Goal: Task Accomplishment & Management: Manage account settings

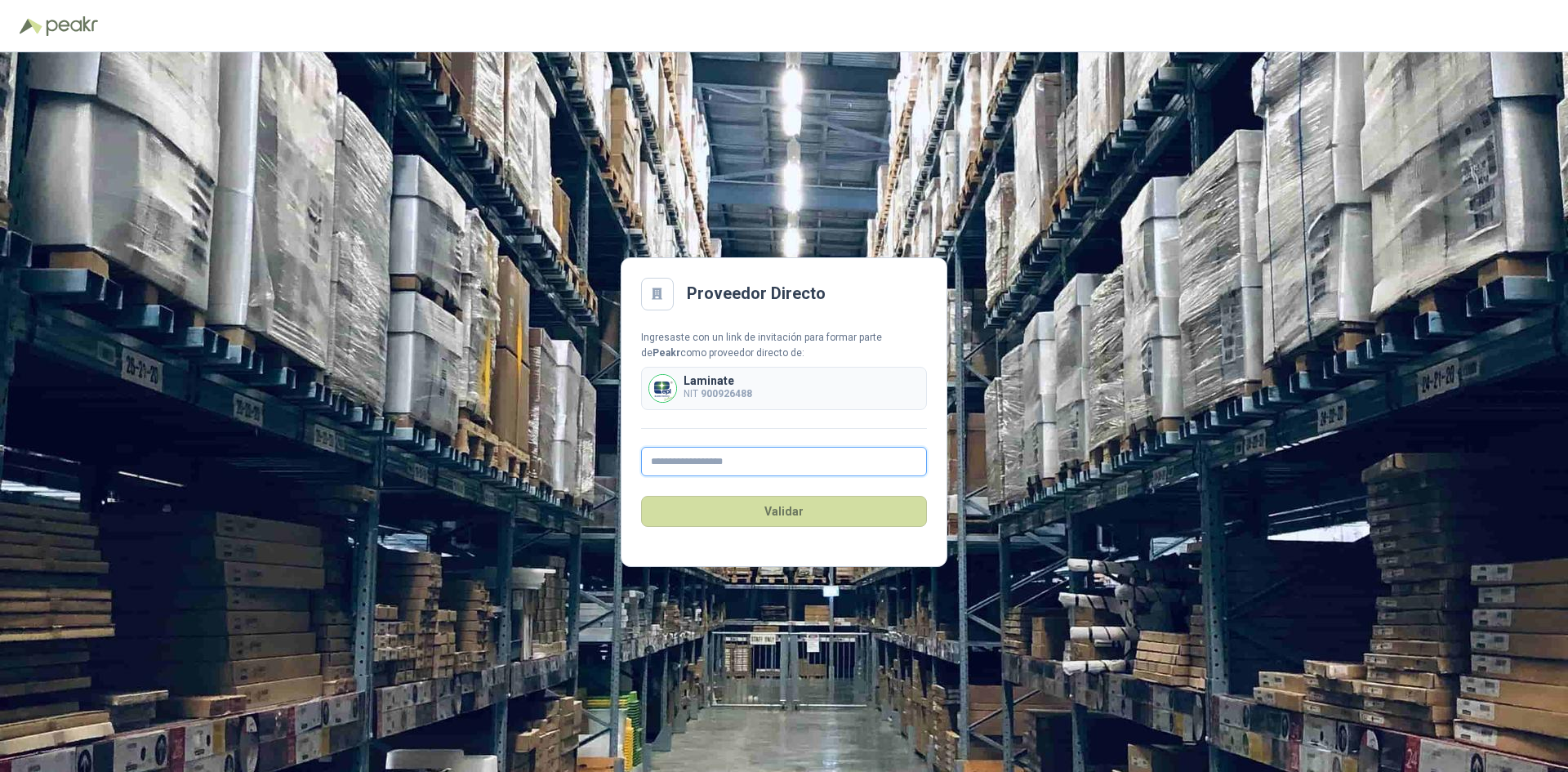
click at [778, 464] on input "text" at bounding box center [784, 461] width 286 height 29
type input "**********"
click at [803, 487] on div "Validar" at bounding box center [784, 511] width 286 height 70
click at [811, 510] on button "Validar" at bounding box center [784, 511] width 286 height 31
click at [779, 464] on input "text" at bounding box center [784, 461] width 286 height 29
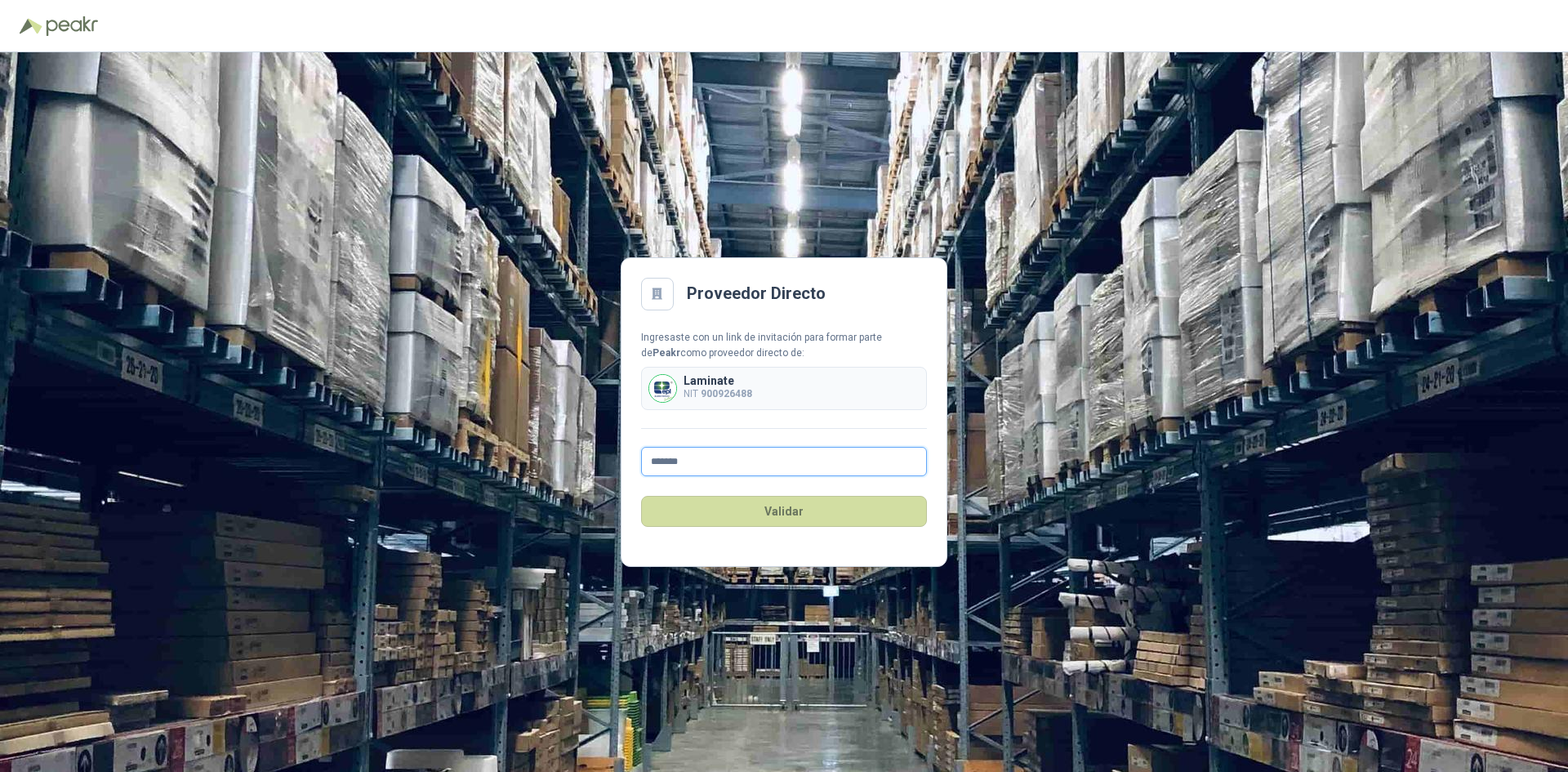
type input "**********"
click at [802, 512] on button "Validar" at bounding box center [784, 511] width 286 height 31
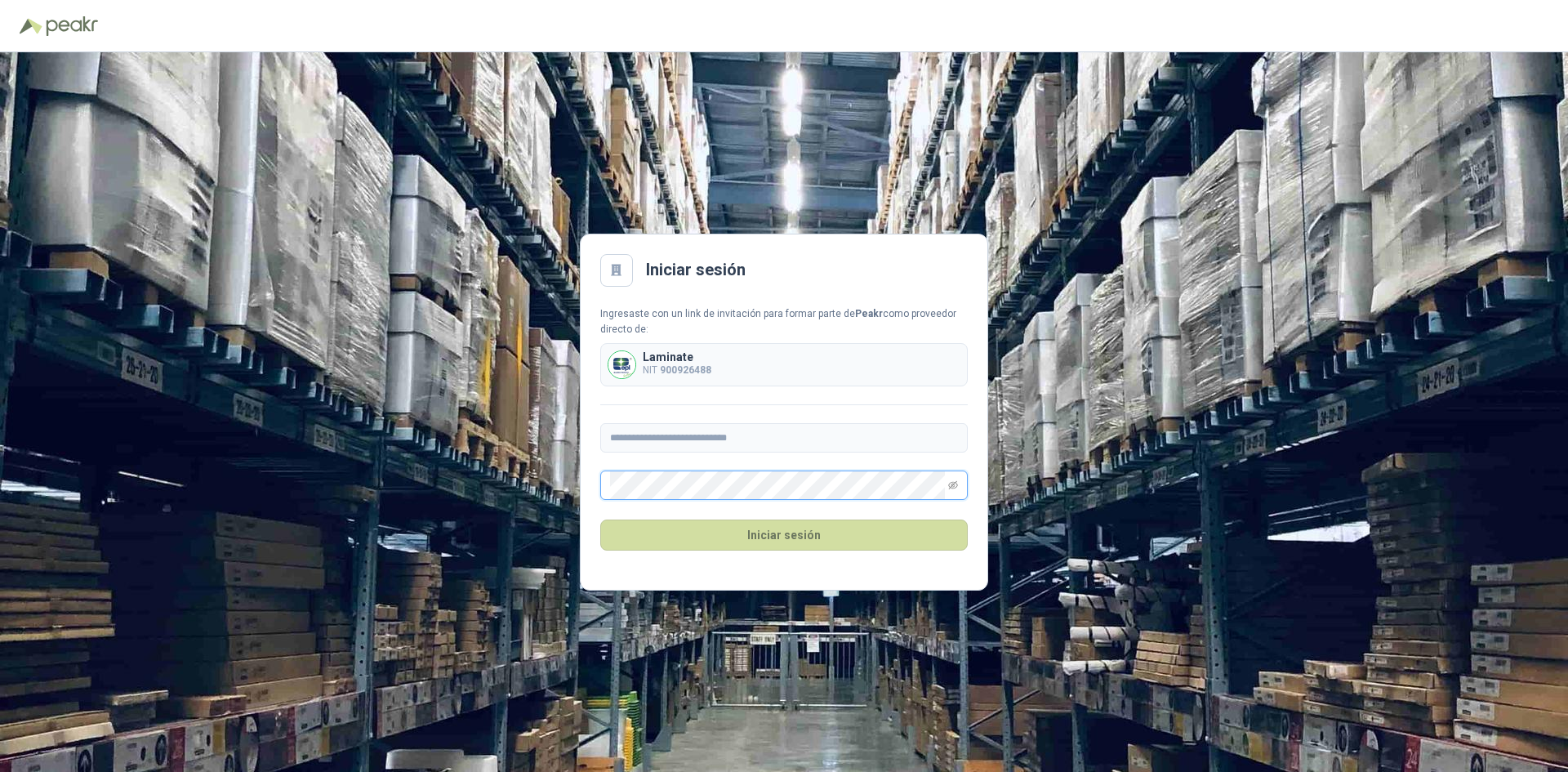
click at [600, 519] on button "Iniciar sesión" at bounding box center [784, 534] width 367 height 31
click at [766, 536] on button "Iniciar sesión" at bounding box center [784, 534] width 367 height 31
click at [821, 536] on button "Iniciar sesión" at bounding box center [784, 534] width 367 height 31
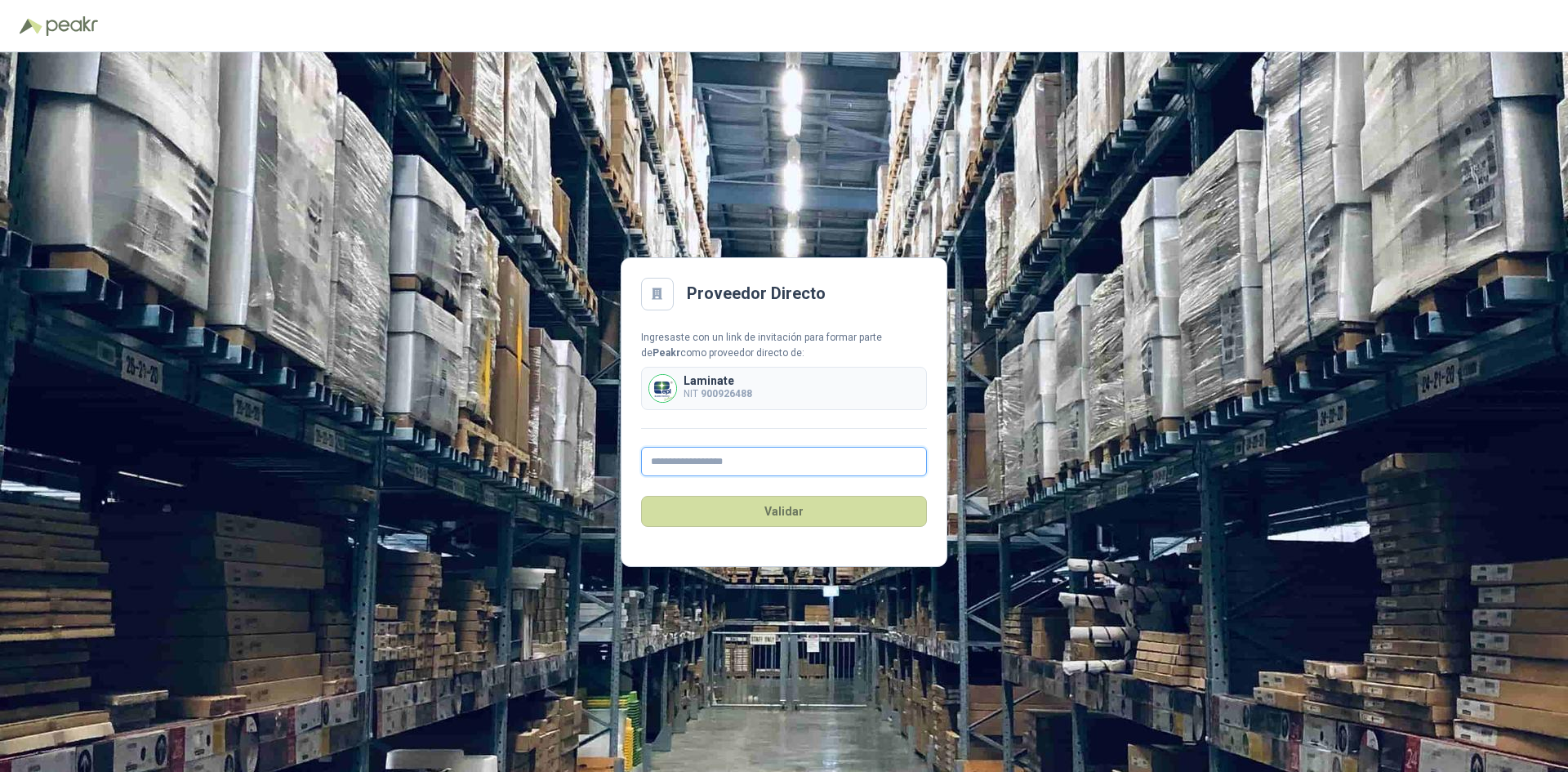
click at [803, 457] on input "text" at bounding box center [784, 461] width 286 height 29
click at [783, 455] on input "text" at bounding box center [784, 461] width 286 height 29
type input "**********"
click at [794, 511] on button "Validar" at bounding box center [784, 511] width 286 height 31
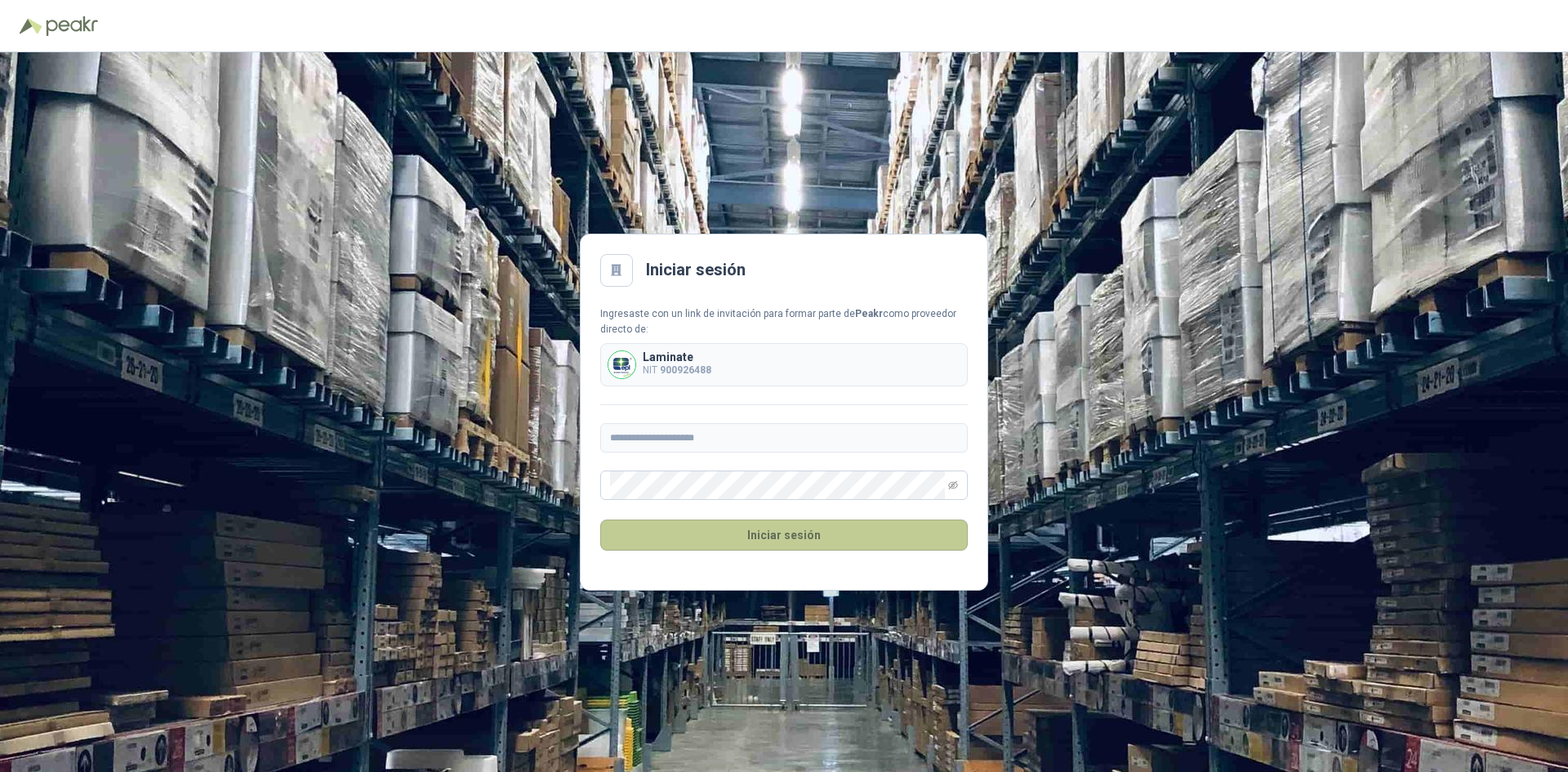
click at [823, 529] on button "Iniciar sesión" at bounding box center [784, 534] width 367 height 31
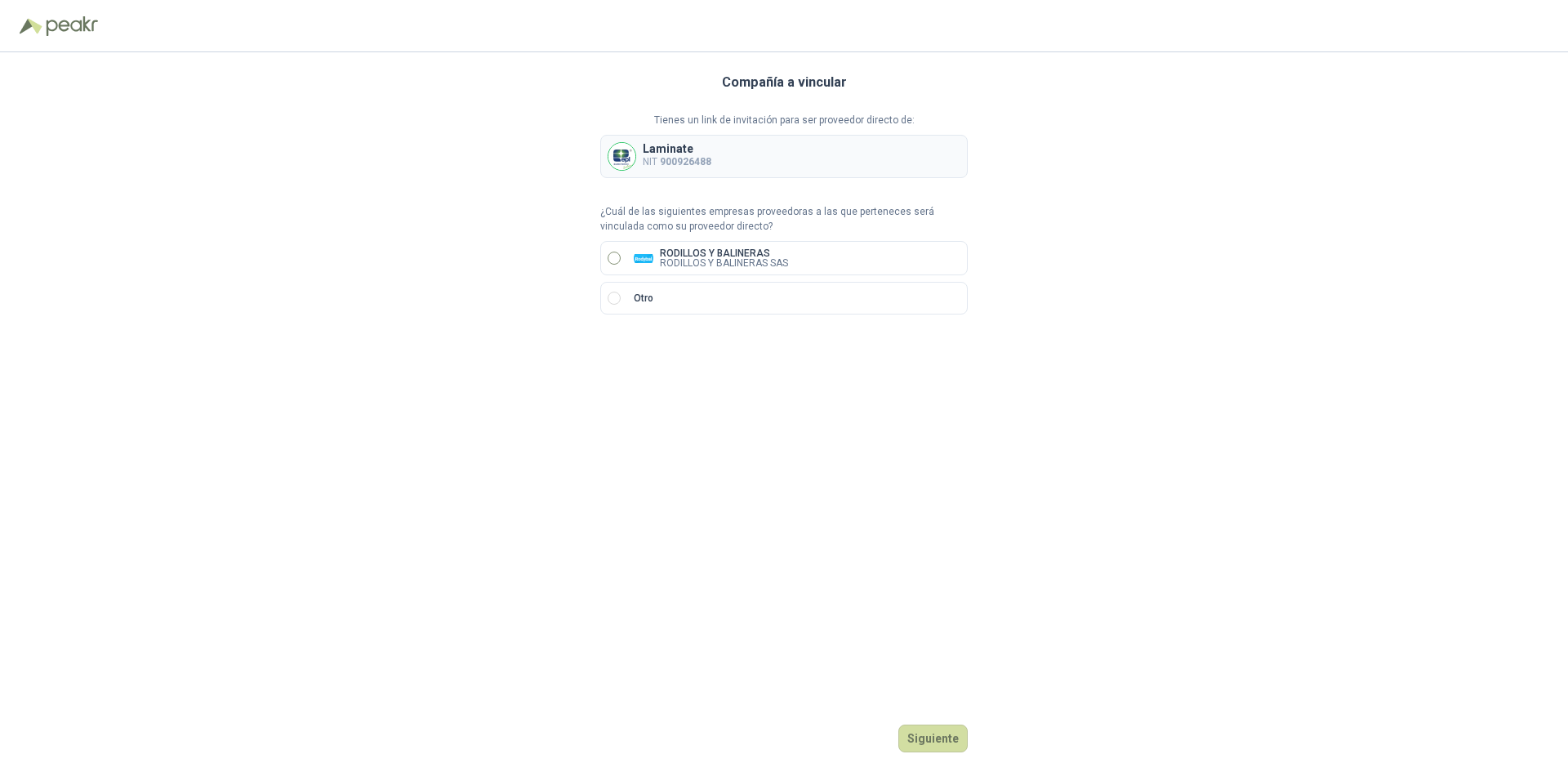
click at [739, 255] on p "RODILLOS Y BALINERAS" at bounding box center [724, 253] width 129 height 10
click at [924, 737] on button "Siguiente" at bounding box center [933, 738] width 70 height 27
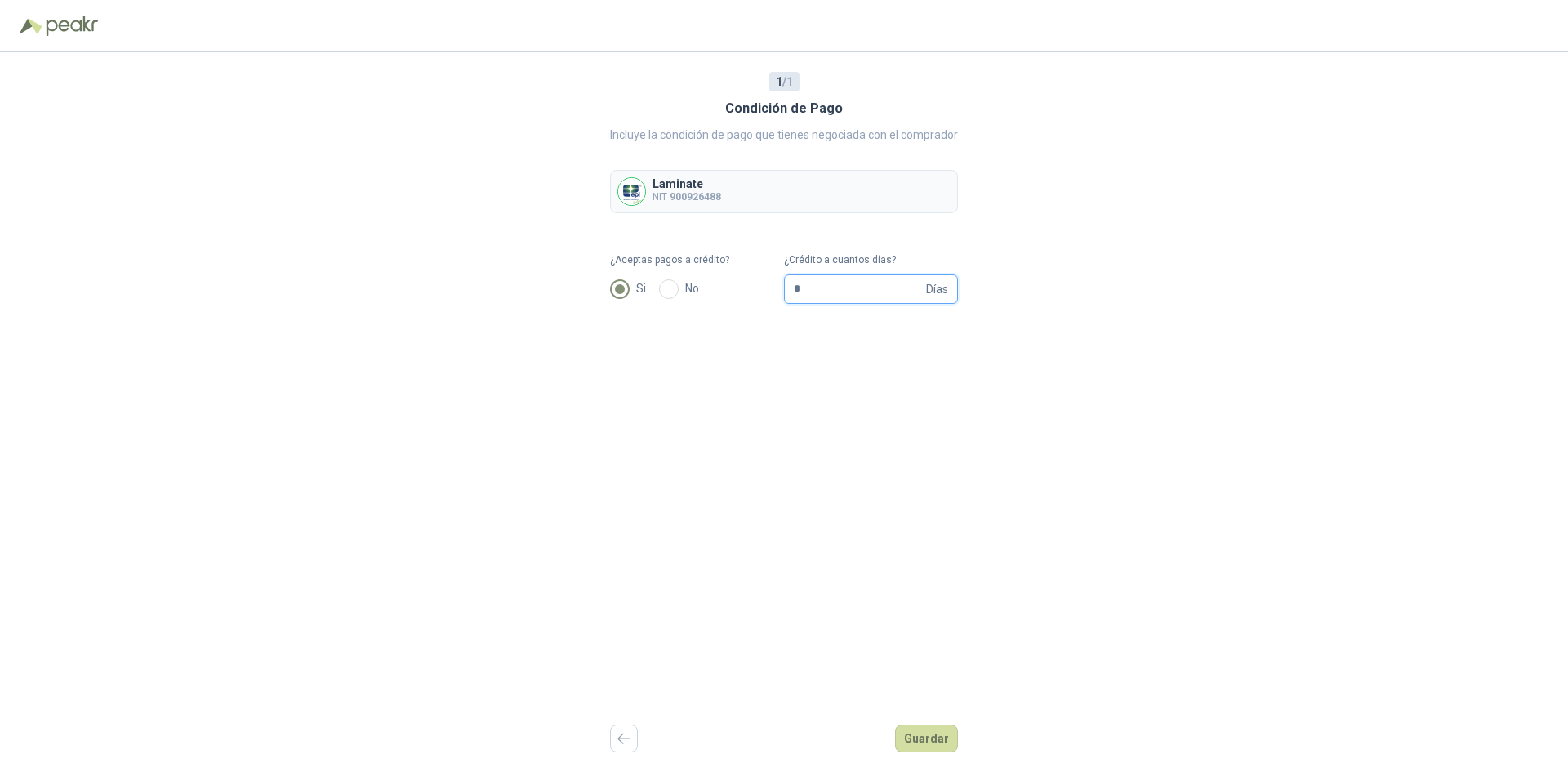
click at [858, 297] on input "*" at bounding box center [858, 289] width 129 height 27
type input "***"
drag, startPoint x: 858, startPoint y: 297, endPoint x: 797, endPoint y: 287, distance: 61.8
click at [797, 287] on input "***" at bounding box center [858, 289] width 129 height 27
type input "**"
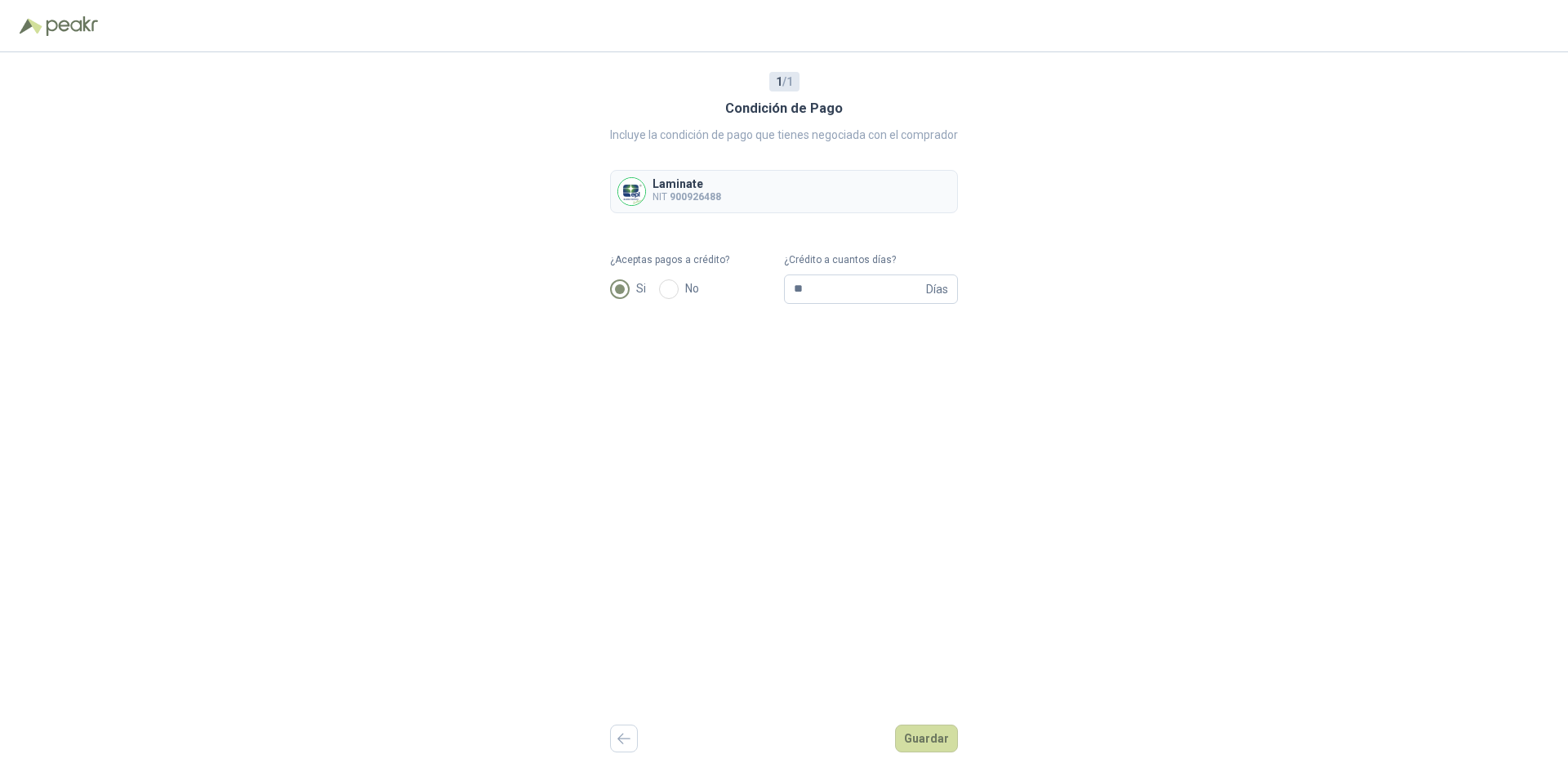
click at [935, 372] on div "1 / 1 Condición de Pago Incluye la condición de pago que tienes negociada con e…" at bounding box center [784, 412] width 348 height 720
click at [941, 288] on span "Días" at bounding box center [937, 289] width 22 height 27
click at [984, 355] on div "1 / 1 Condición de Pago Incluye la condición de pago que tienes negociada con e…" at bounding box center [784, 412] width 1568 height 720
click at [942, 729] on button "Guardar" at bounding box center [926, 738] width 63 height 27
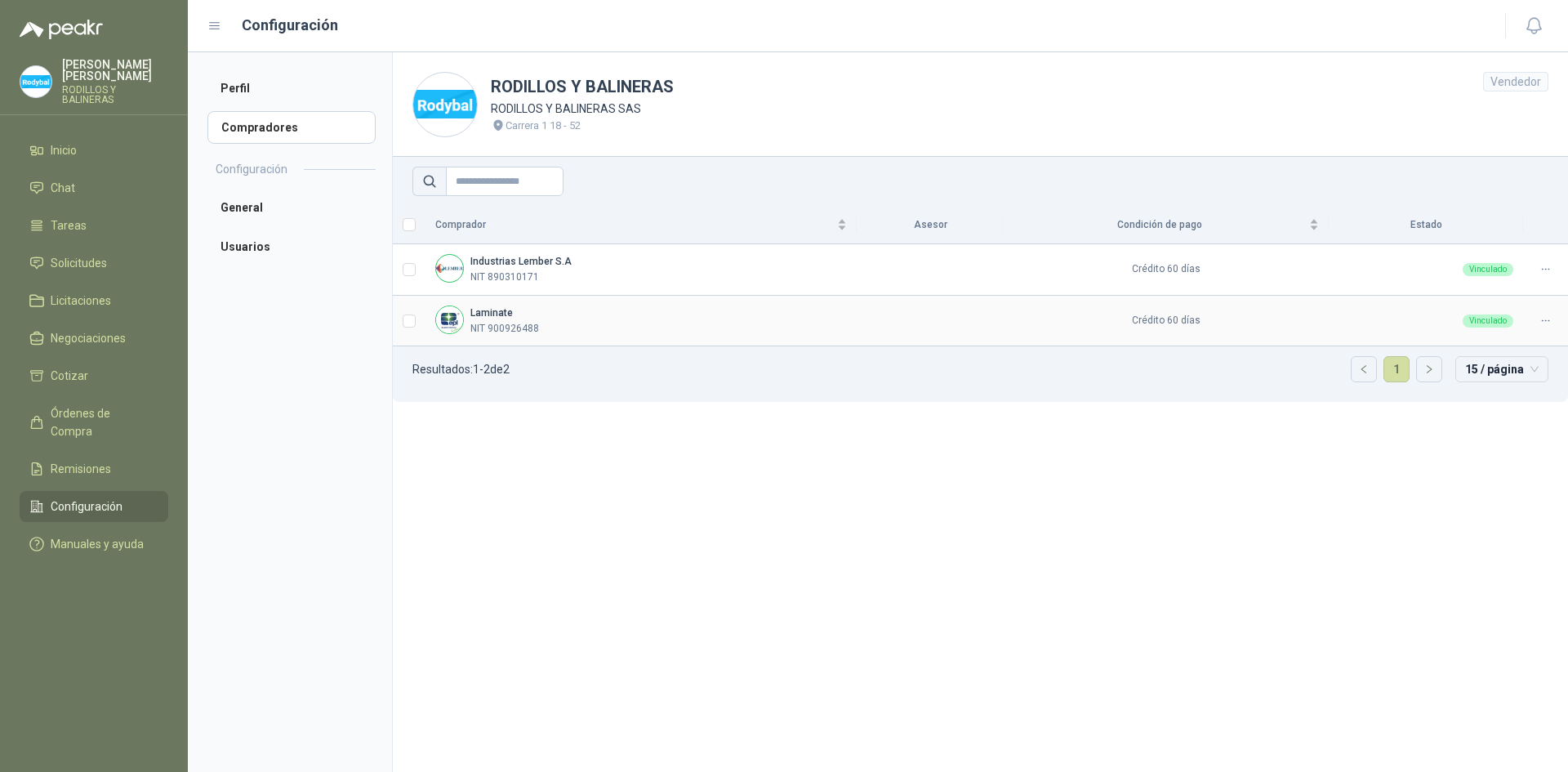
click at [1535, 317] on div at bounding box center [1546, 320] width 26 height 16
click at [1006, 454] on section "RODILLOS Y BALINERAS RODILLOS Y BALINERAS SAS Carrera 1 18 - 52 Vendedor Compra…" at bounding box center [980, 412] width 1176 height 720
click at [90, 254] on span "Solicitudes" at bounding box center [79, 263] width 56 height 18
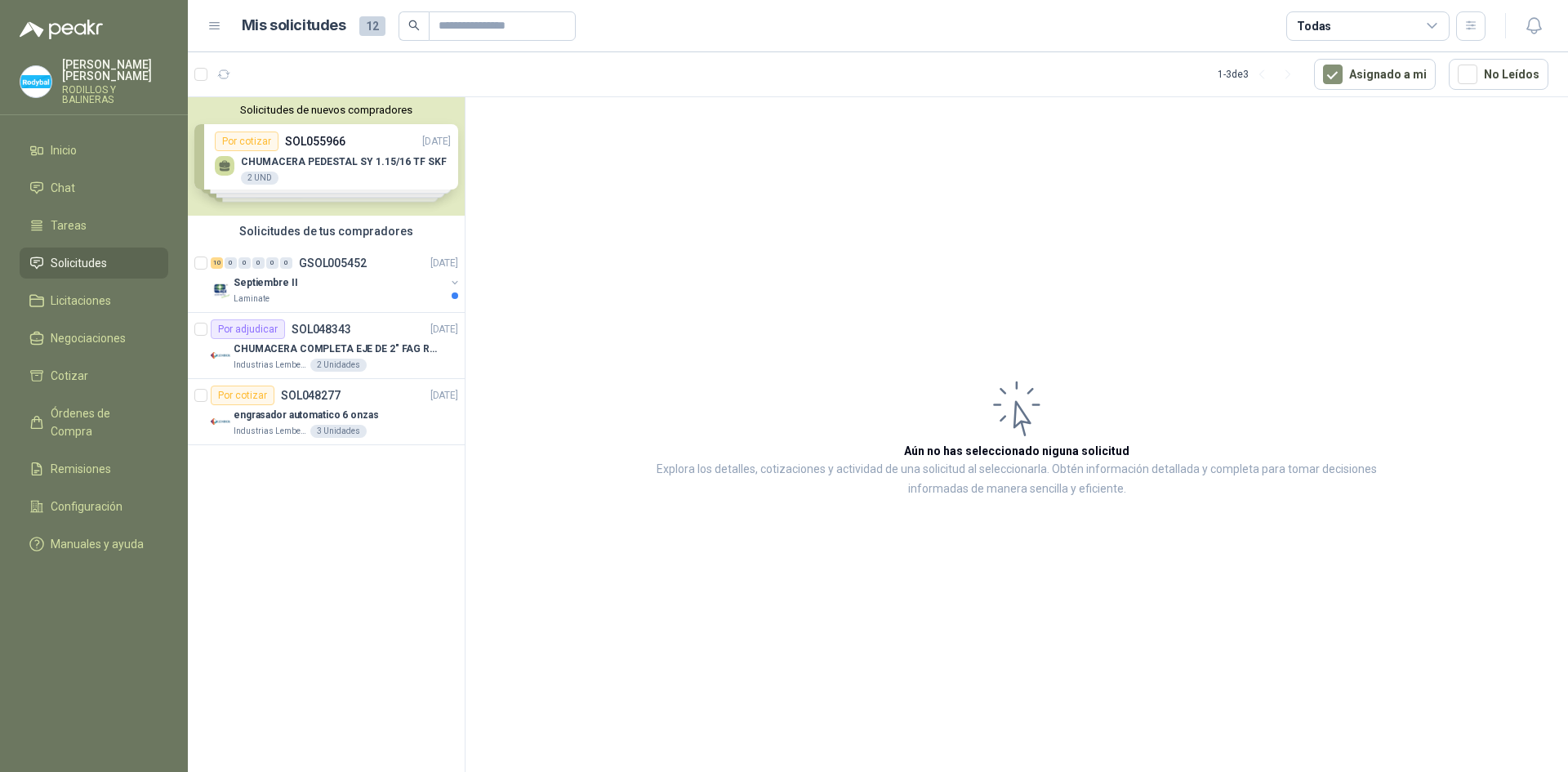
click at [343, 173] on div "Solicitudes de nuevos compradores Por cotizar SOL055966 [DATE] CHUMACERA PEDEST…" at bounding box center [327, 156] width 277 height 119
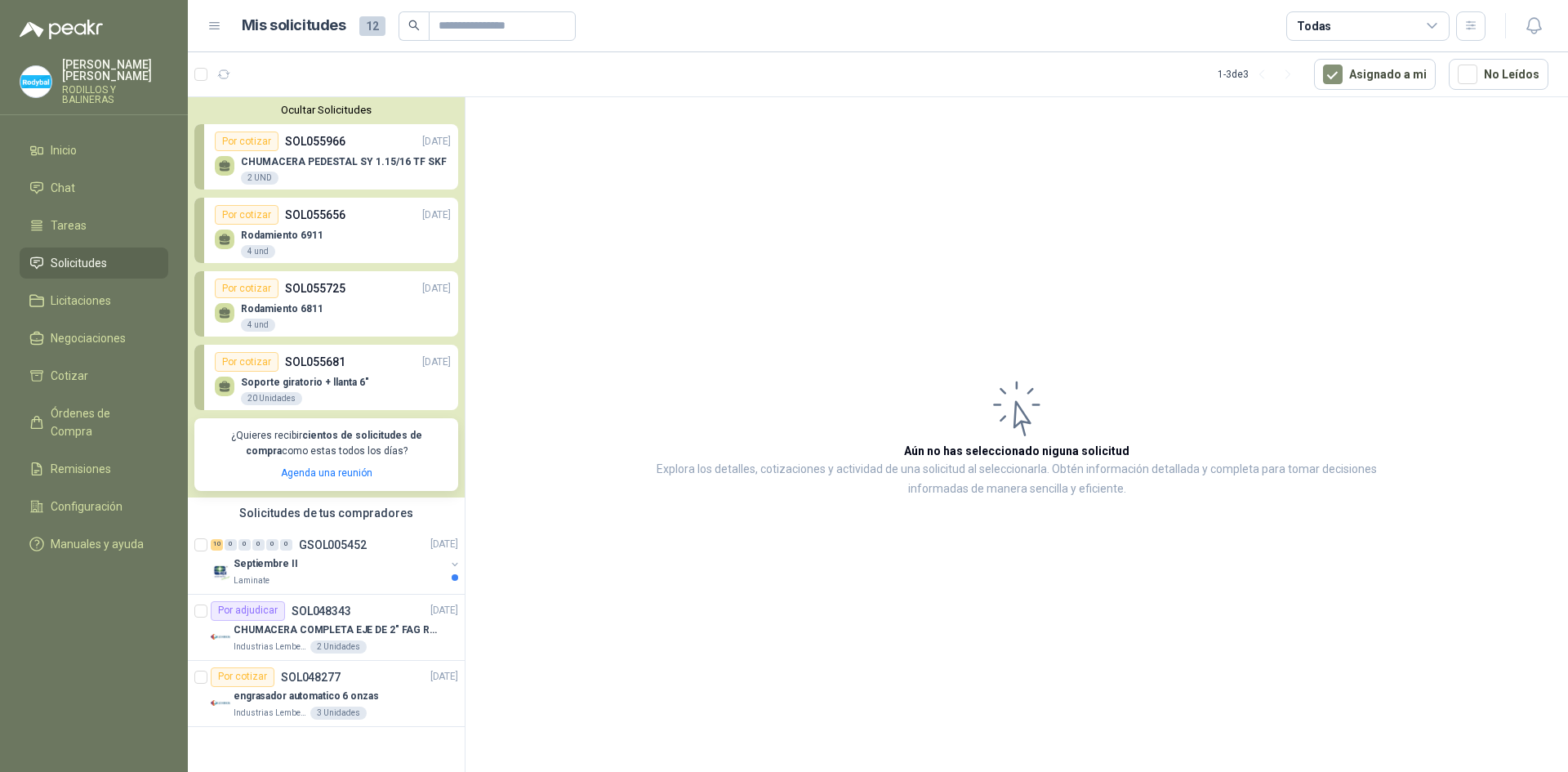
click at [362, 182] on div "CHUMACERA PEDESTAL SY 1.15/16 TF SKF 2 UND" at bounding box center [344, 170] width 206 height 29
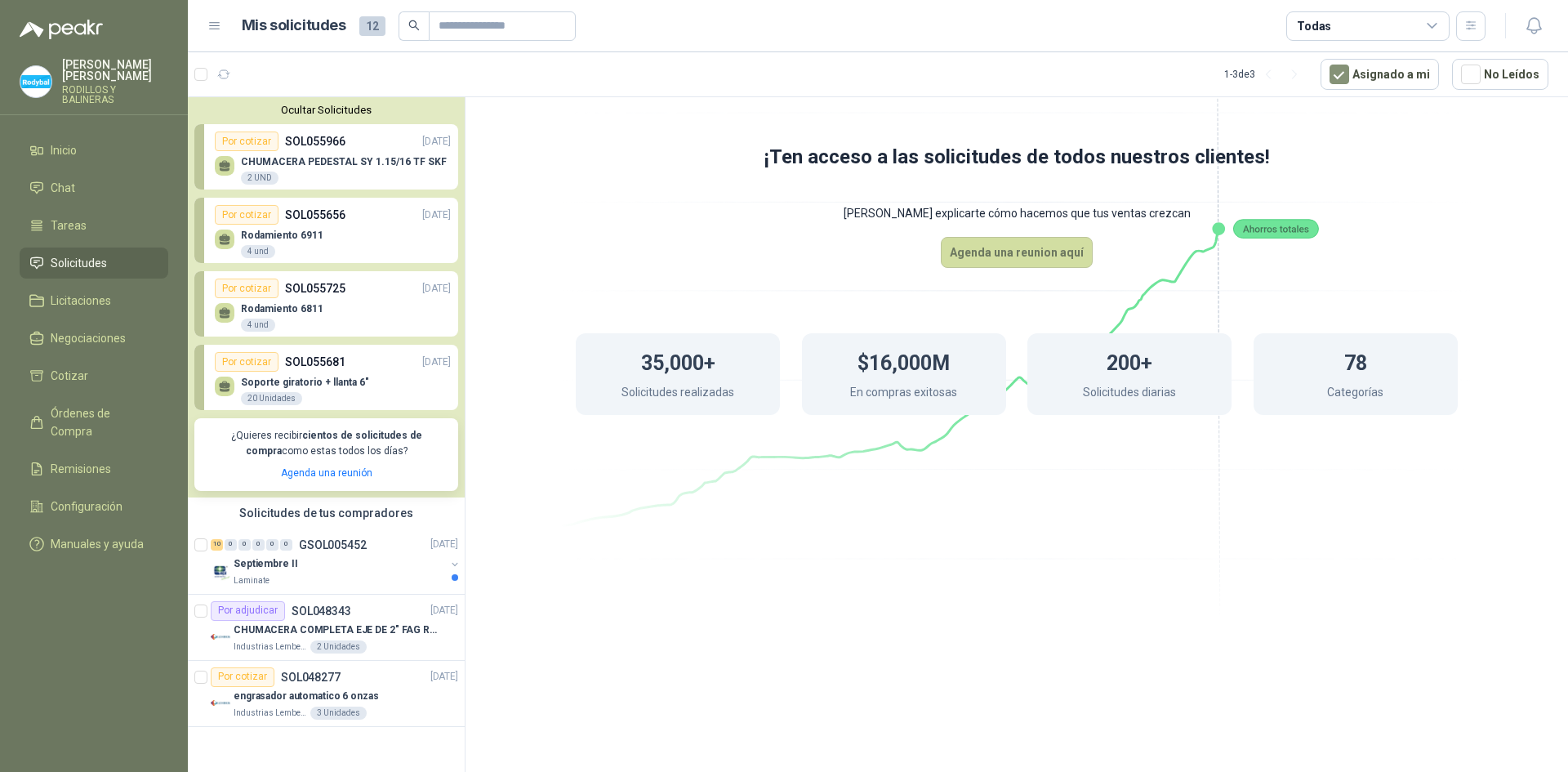
click at [379, 241] on div "Rodamiento 6911 4 und" at bounding box center [333, 241] width 236 height 34
click at [369, 315] on div "Rodamiento 6811 4 und" at bounding box center [333, 314] width 236 height 34
click at [356, 571] on div "Septiembre II" at bounding box center [339, 565] width 211 height 20
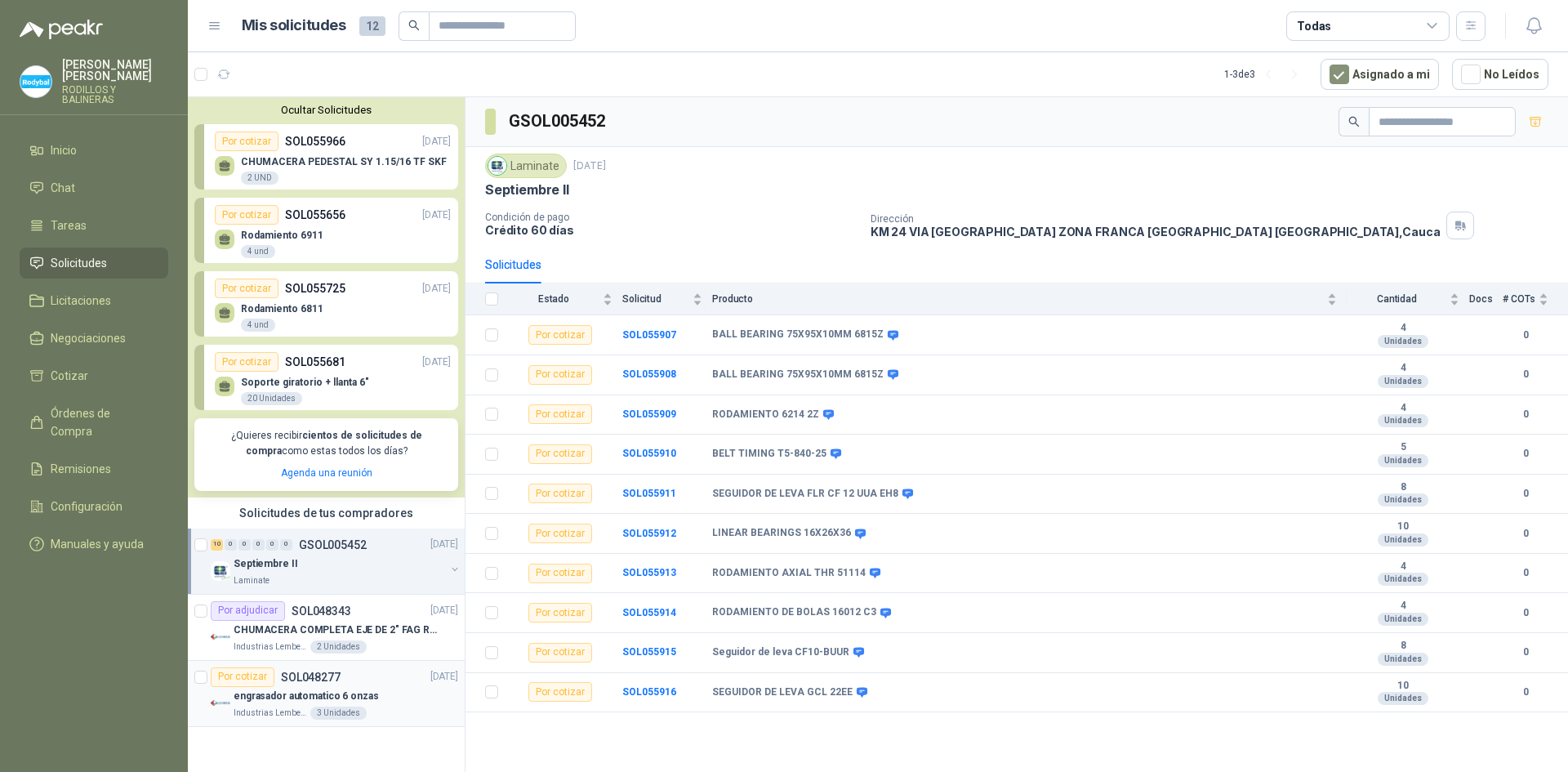
click at [371, 682] on div "Por cotizar SOL048277 [DATE]" at bounding box center [334, 677] width 247 height 20
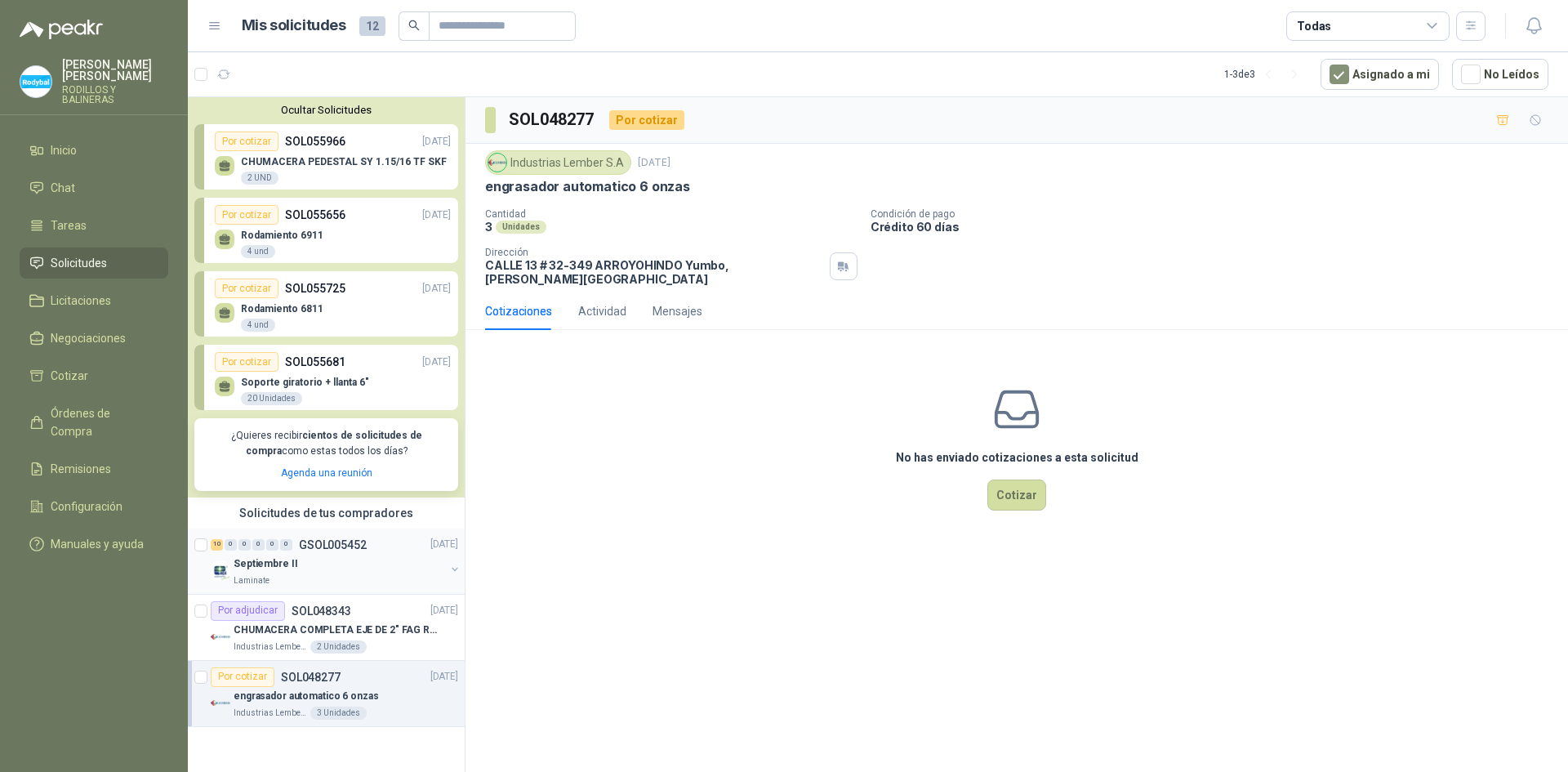
click at [362, 575] on div "Laminate" at bounding box center [339, 580] width 211 height 13
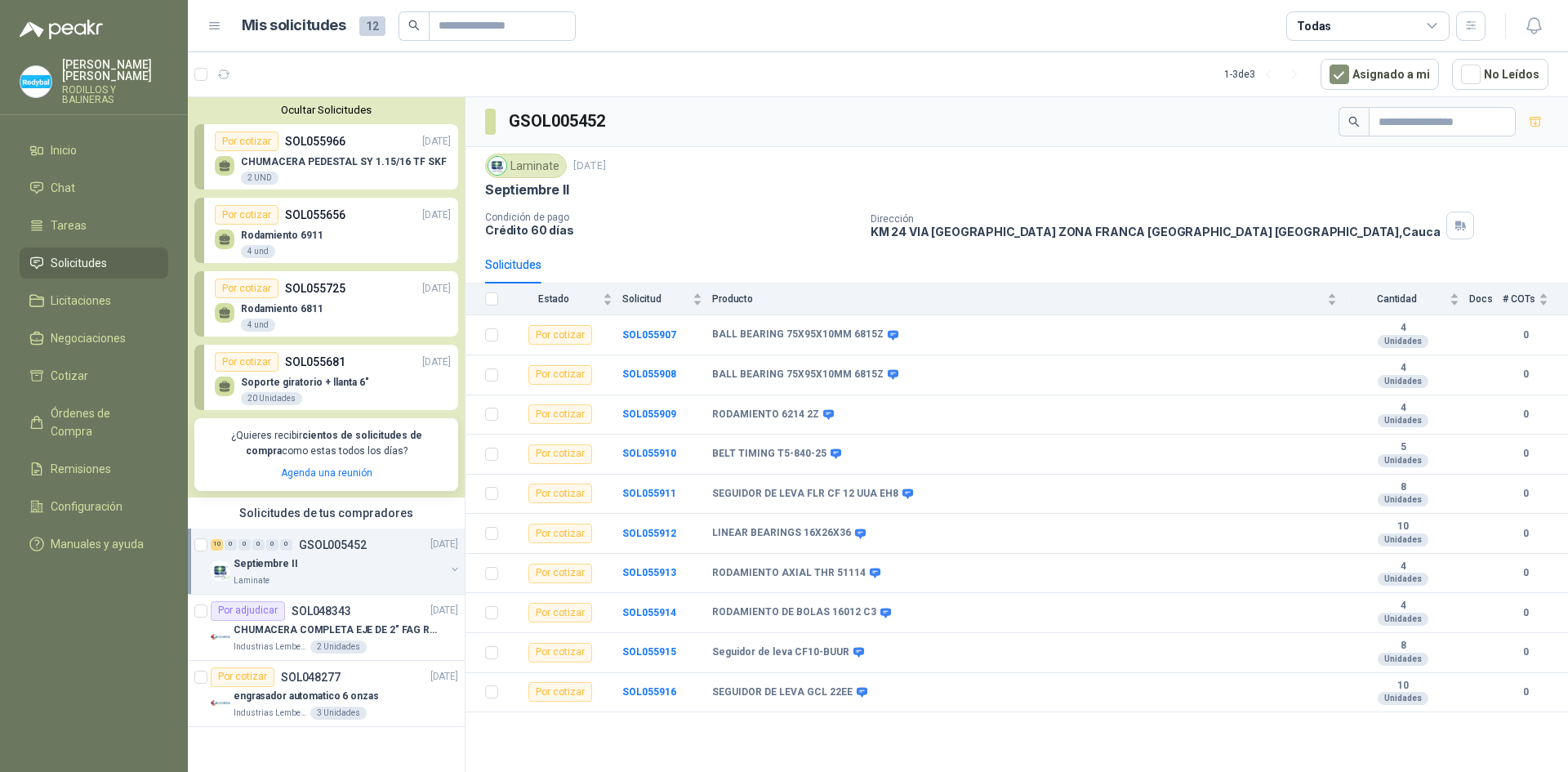
click at [288, 85] on article "1 - 3 de 3 Asignado a mi No Leídos" at bounding box center [878, 74] width 1380 height 44
click at [351, 106] on button "Ocultar Solicitudes" at bounding box center [326, 109] width 264 height 12
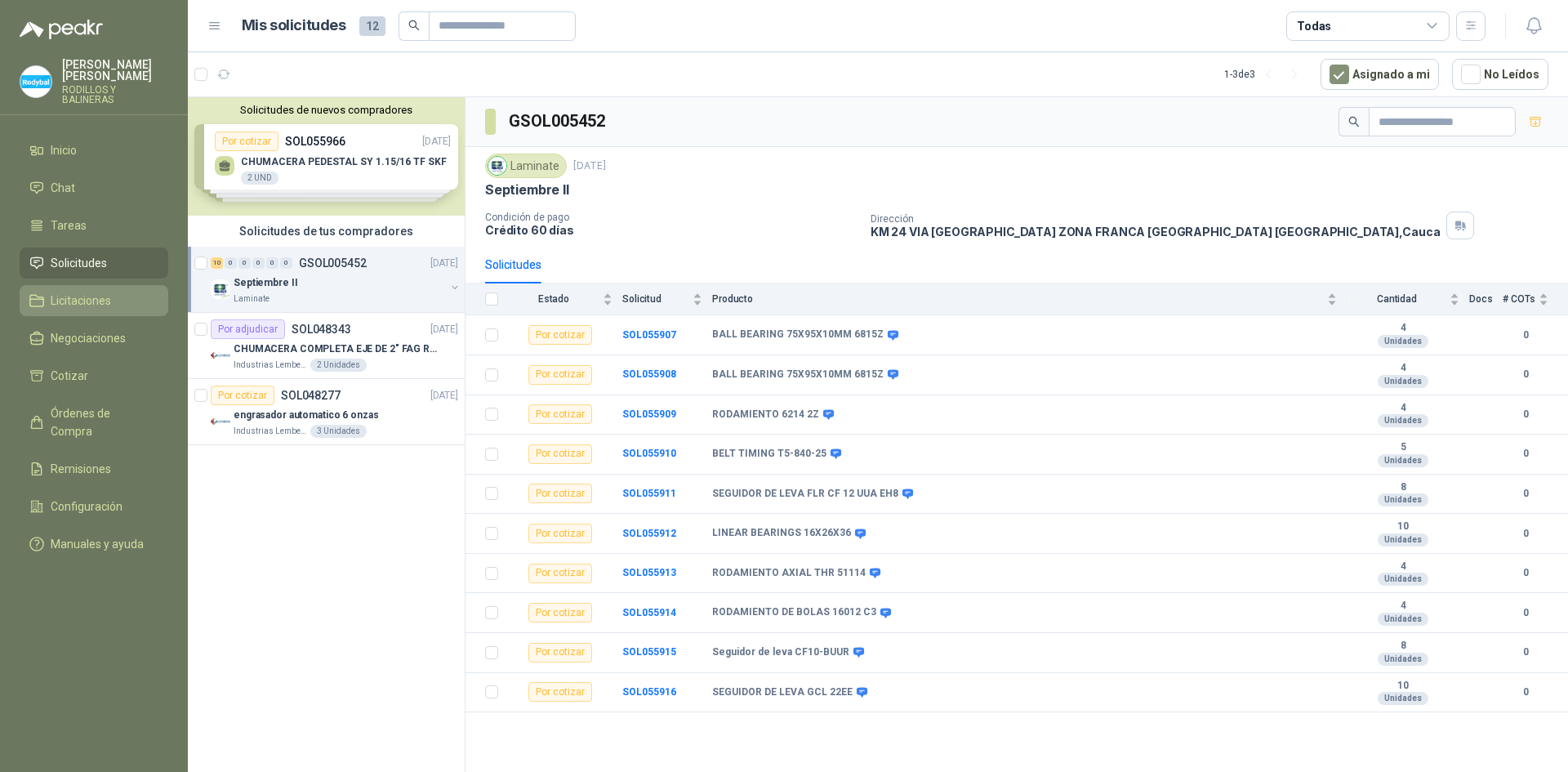
click at [95, 292] on span "Licitaciones" at bounding box center [80, 301] width 61 height 18
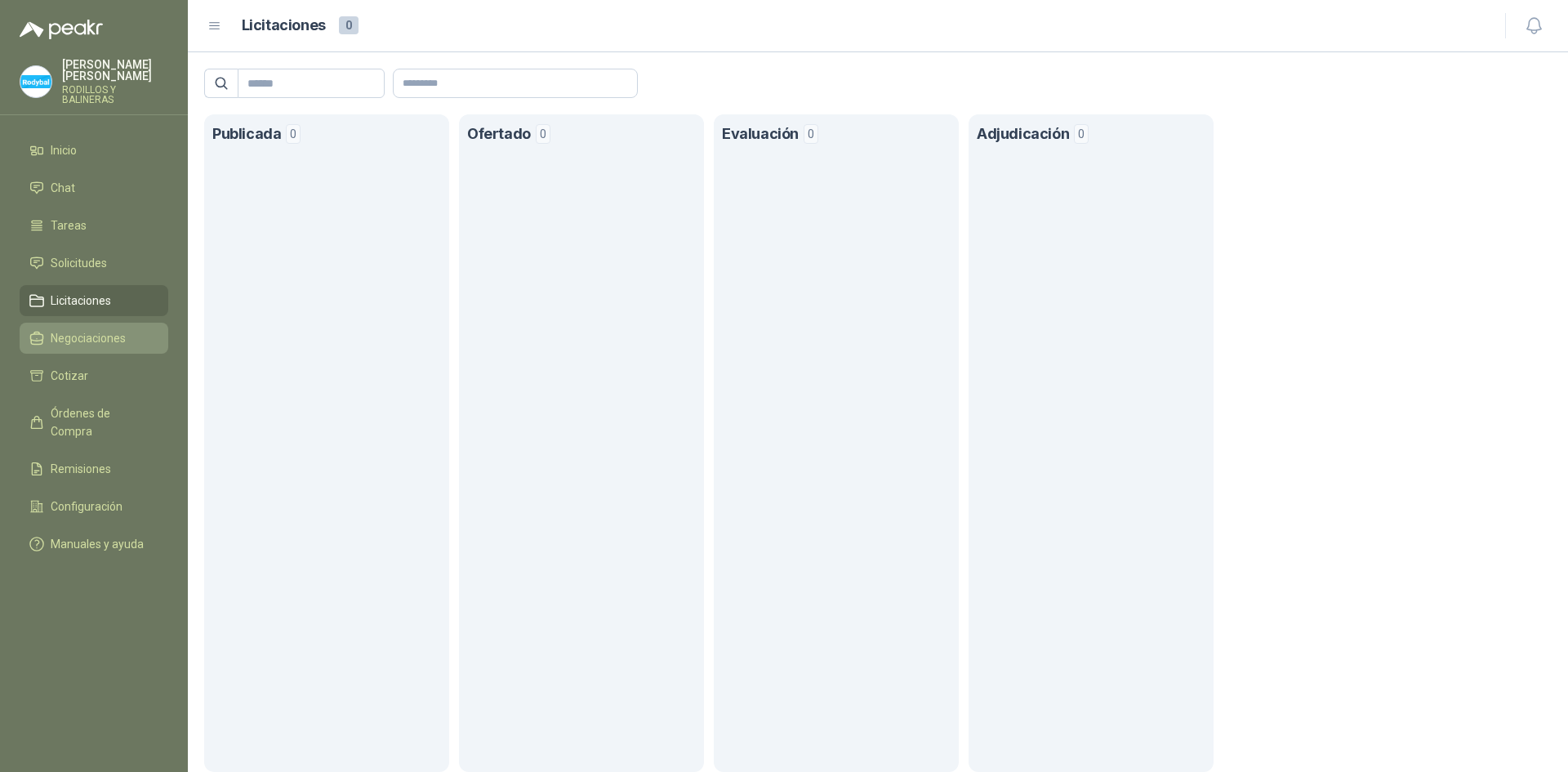
click at [61, 329] on span "Negociaciones" at bounding box center [88, 338] width 75 height 18
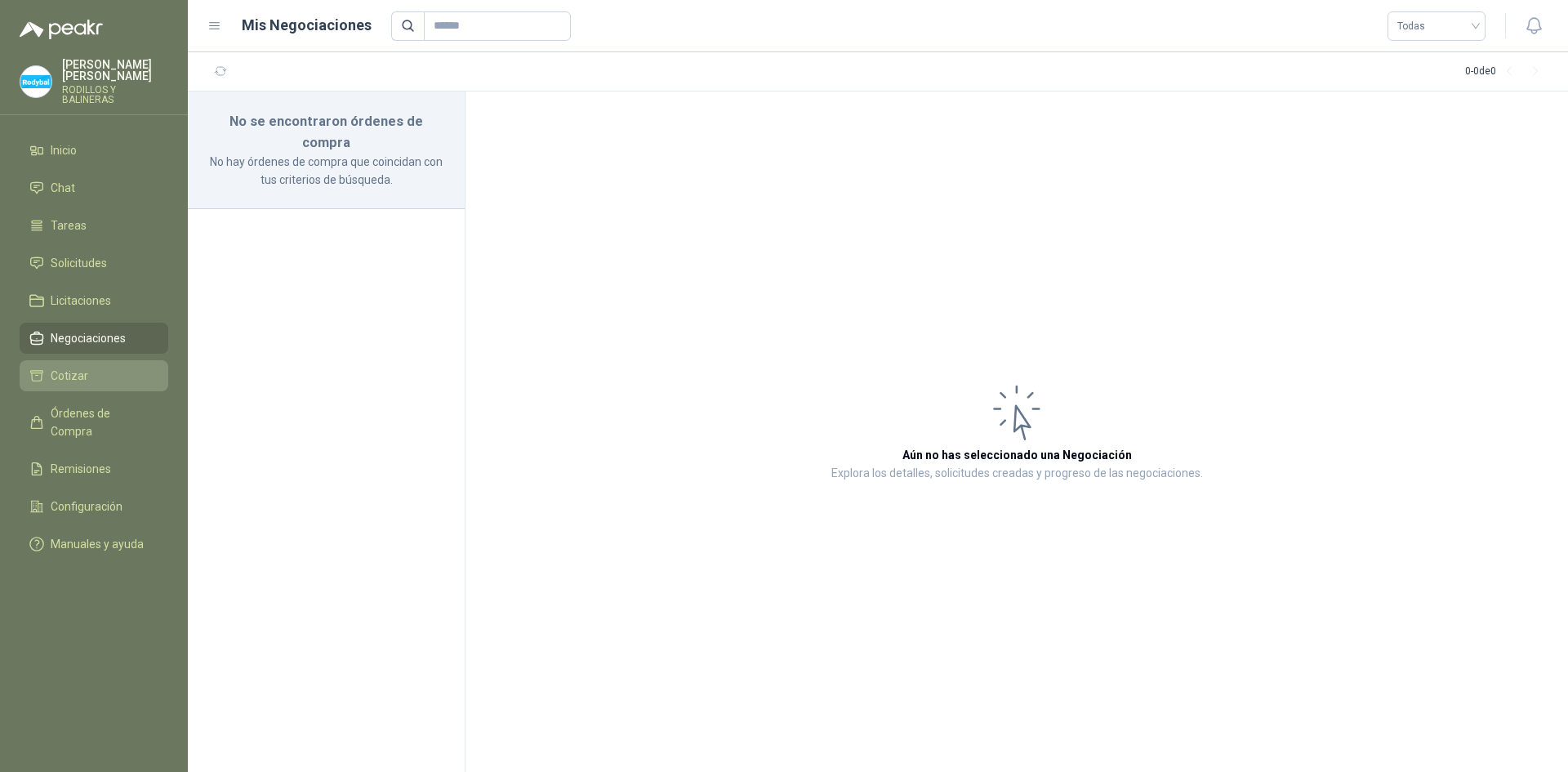
click at [75, 367] on span "Cotizar" at bounding box center [69, 376] width 37 height 18
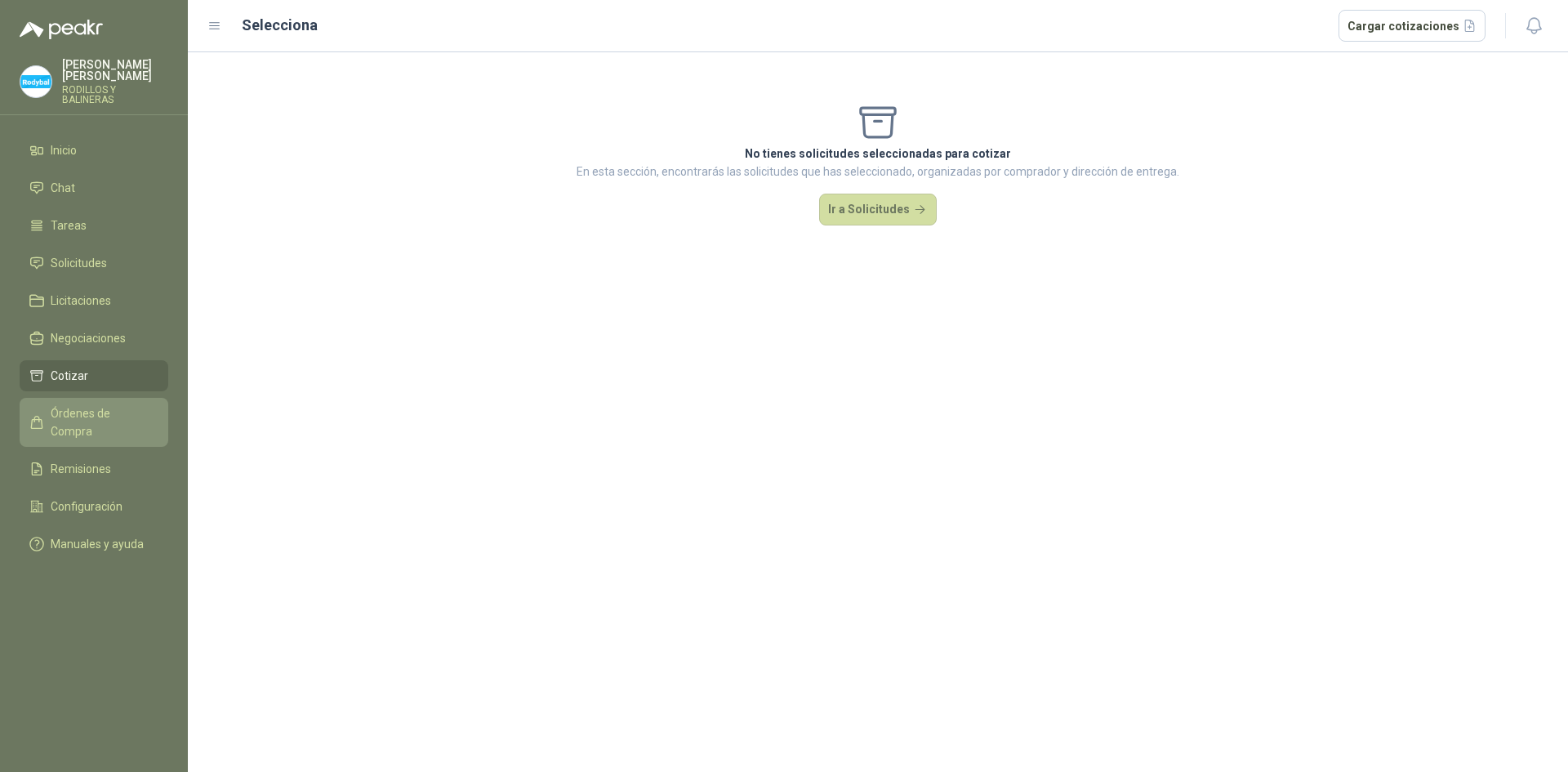
click at [90, 405] on span "Órdenes de Compra" at bounding box center [101, 422] width 102 height 36
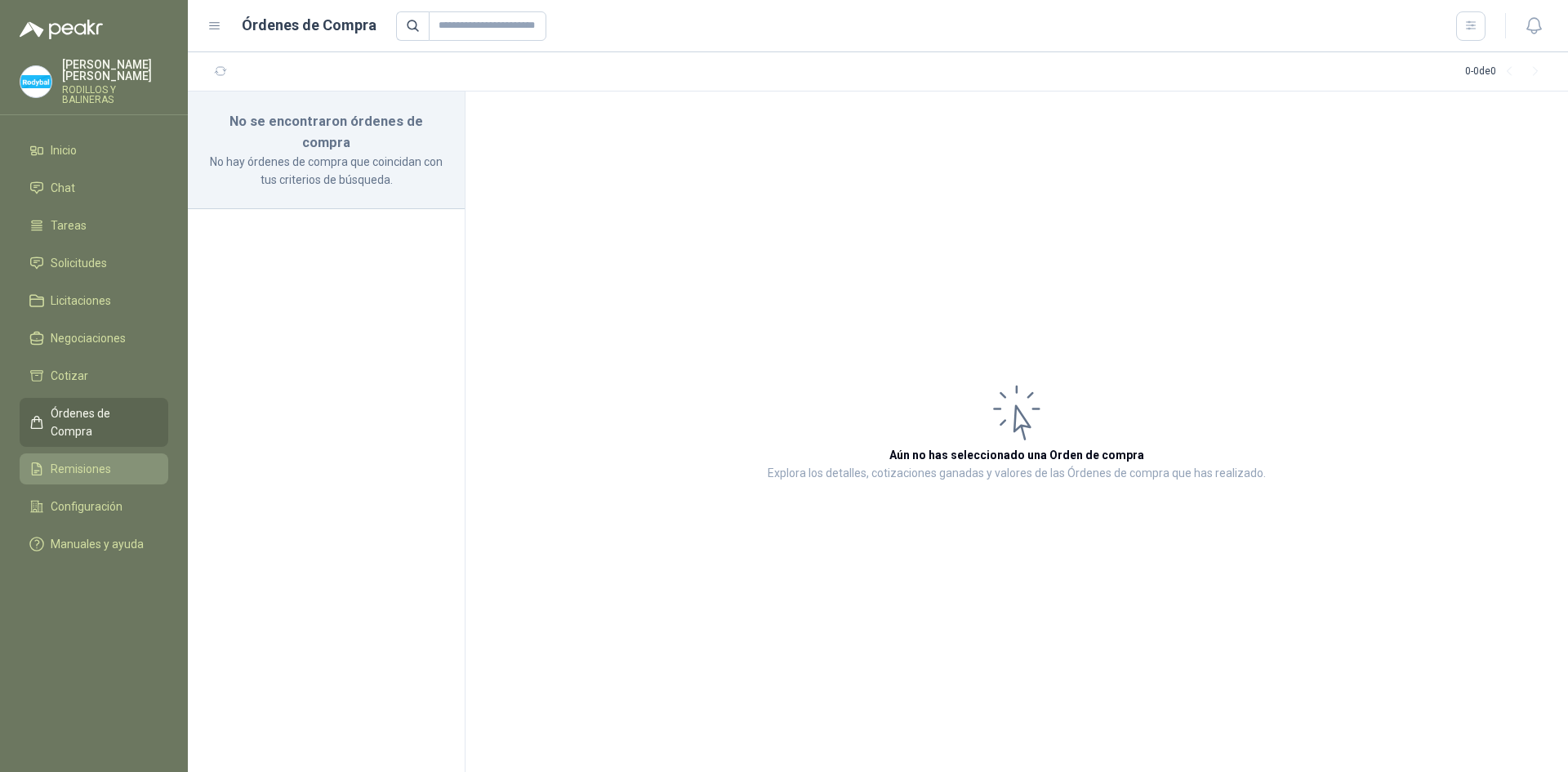
click at [90, 459] on span "Remisiones" at bounding box center [80, 469] width 61 height 18
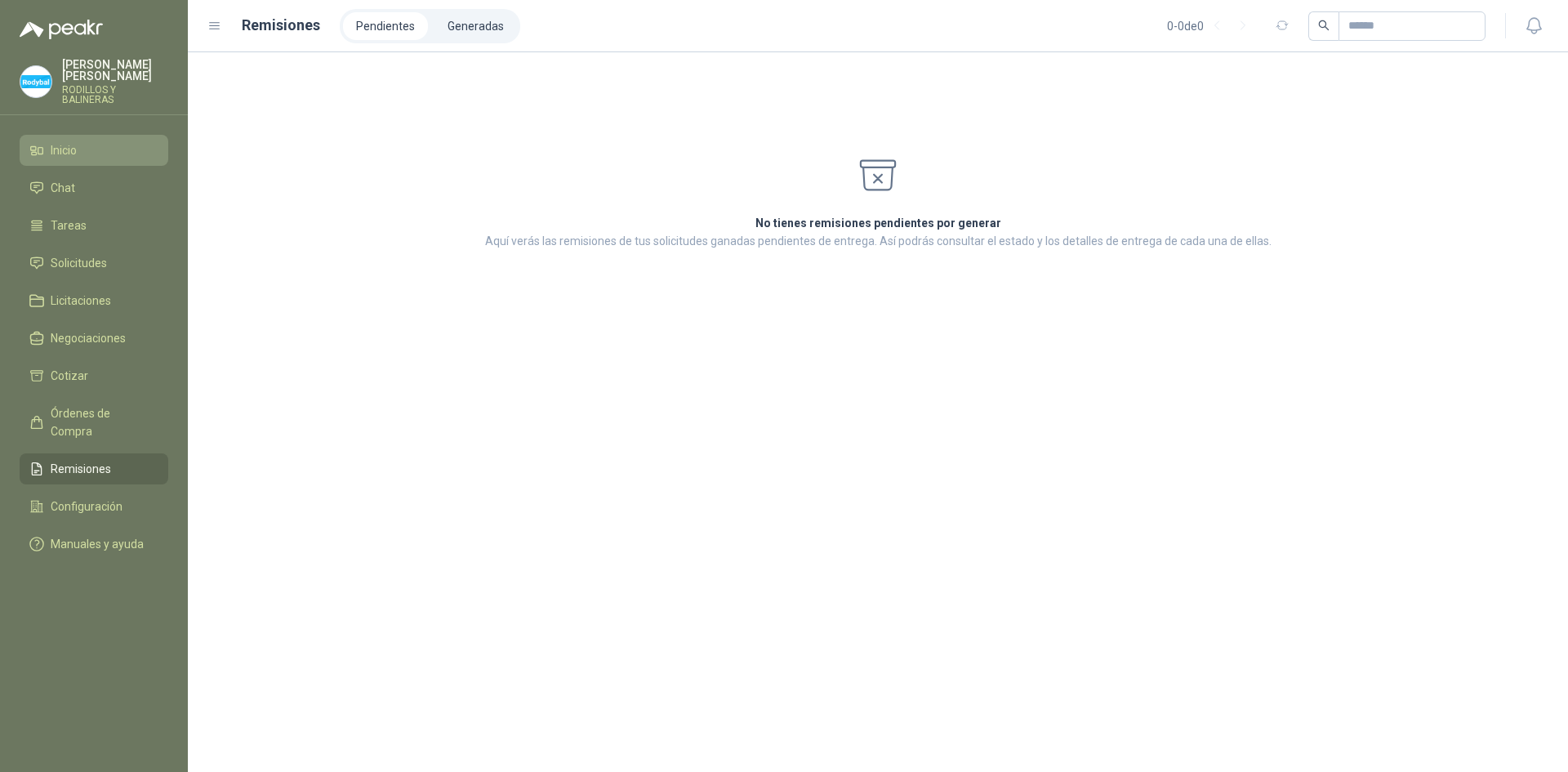
click at [56, 141] on span "Inicio" at bounding box center [64, 150] width 27 height 18
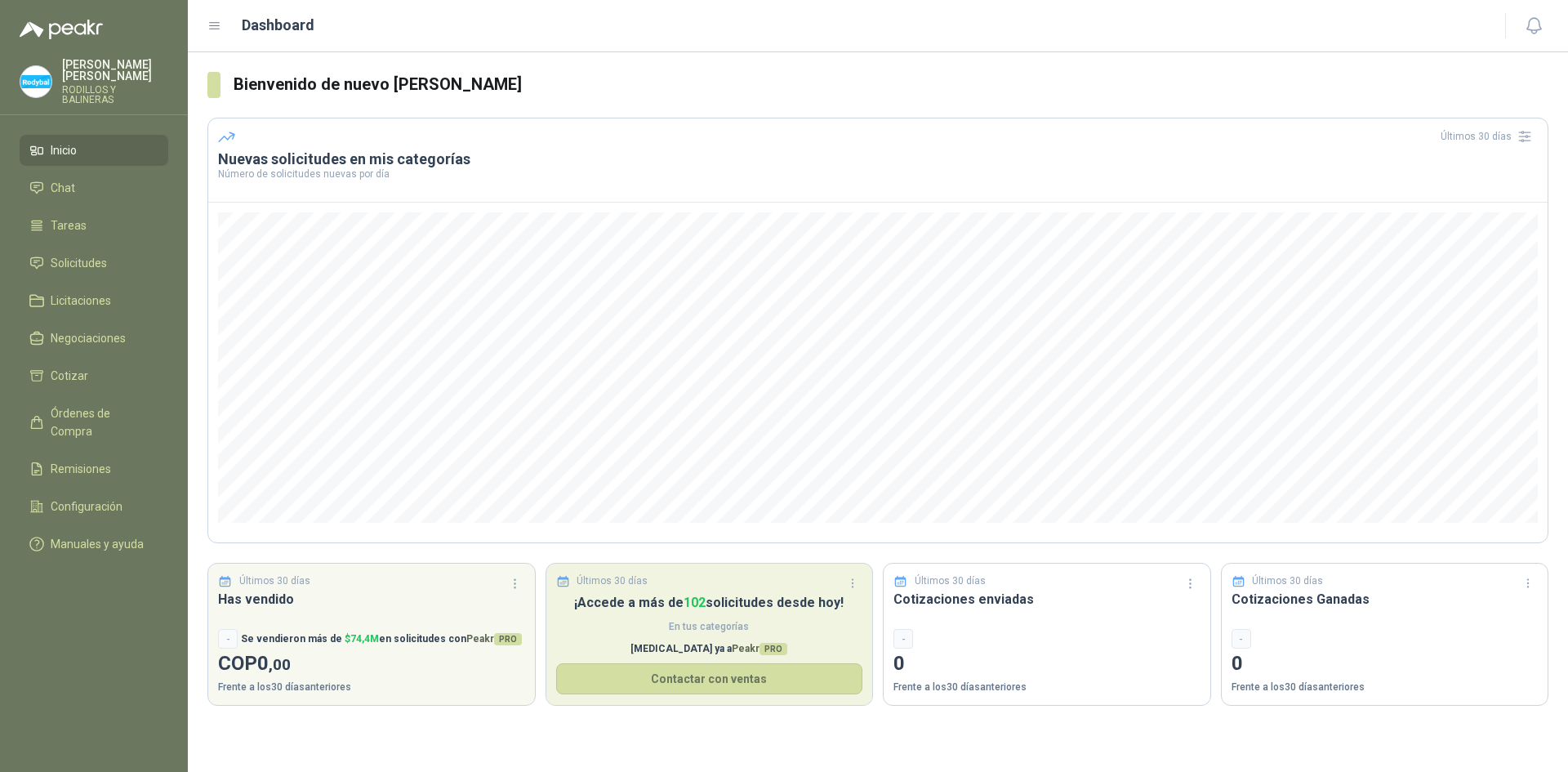
click at [760, 650] on span "PRO" at bounding box center [773, 648] width 27 height 12
click at [716, 671] on button "Contactar con ventas" at bounding box center [710, 678] width 307 height 31
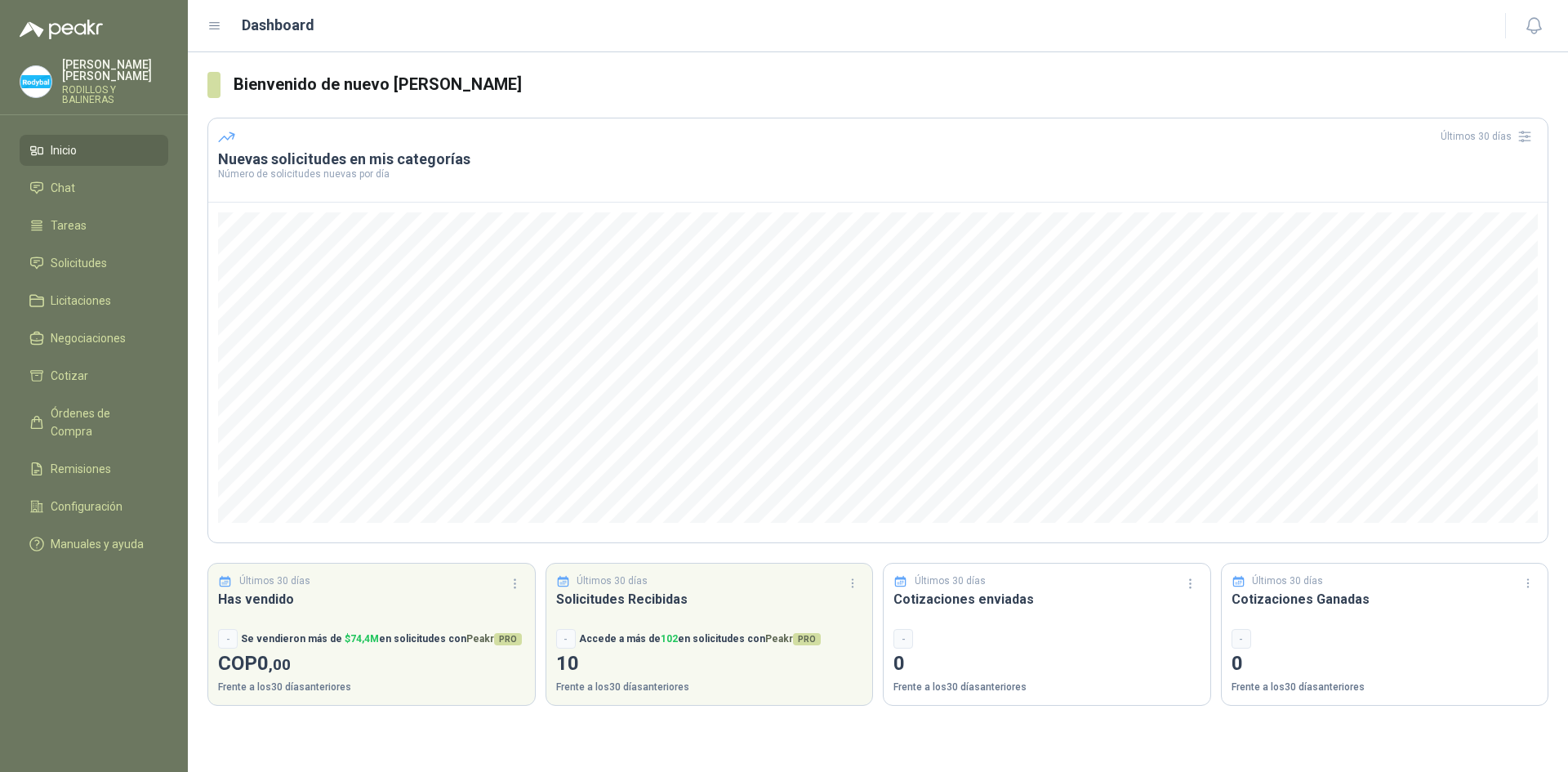
click at [95, 85] on p "RODILLOS Y BALINERAS" at bounding box center [115, 95] width 106 height 20
click at [635, 72] on h3 "Bienvenido de nuevo [PERSON_NAME]" at bounding box center [891, 85] width 1315 height 26
click at [98, 146] on li "Inicio" at bounding box center [94, 150] width 129 height 18
click at [67, 65] on p "[PERSON_NAME]" at bounding box center [115, 70] width 106 height 23
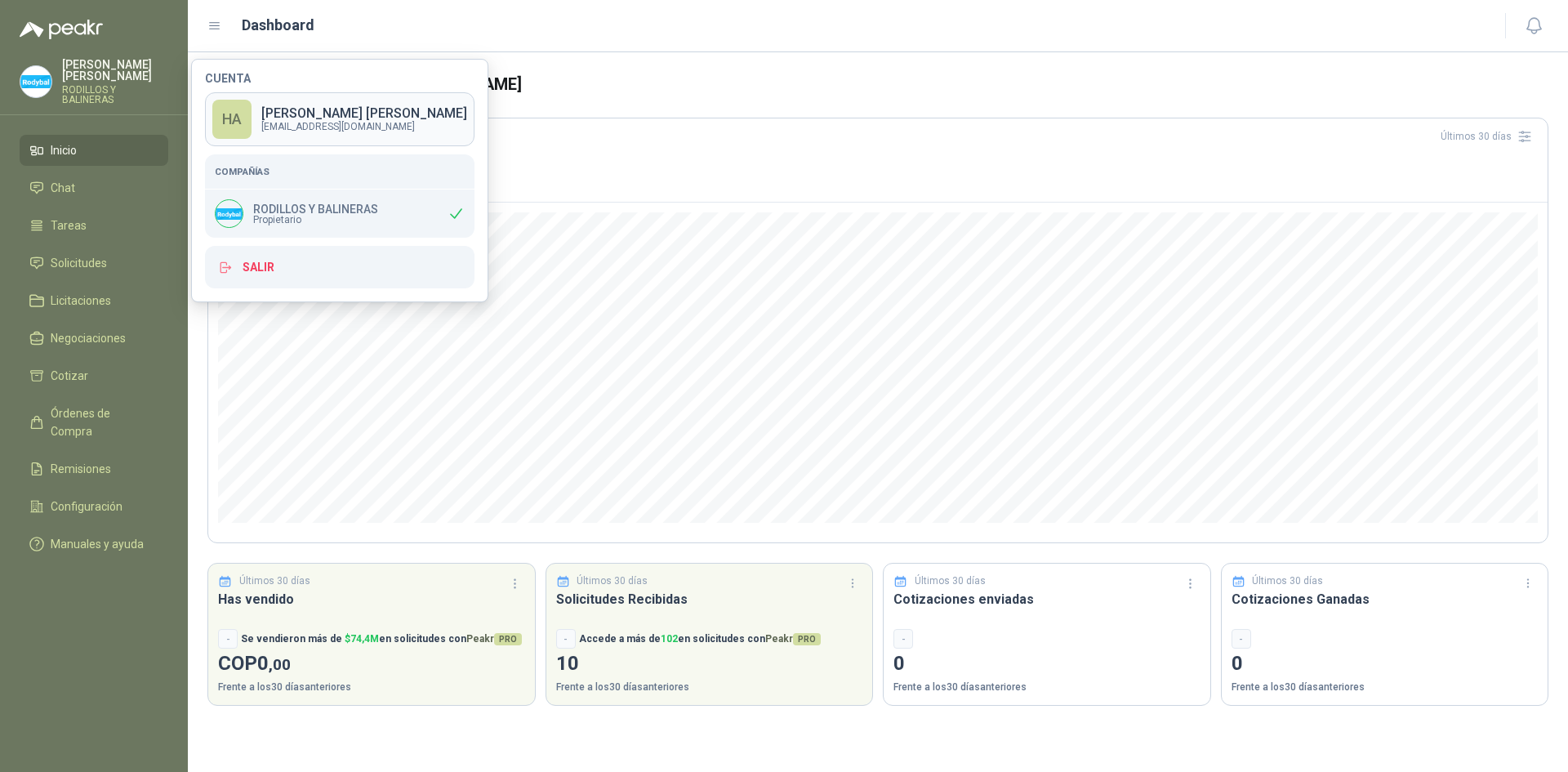
click at [276, 112] on p "[PERSON_NAME]" at bounding box center [364, 114] width 206 height 13
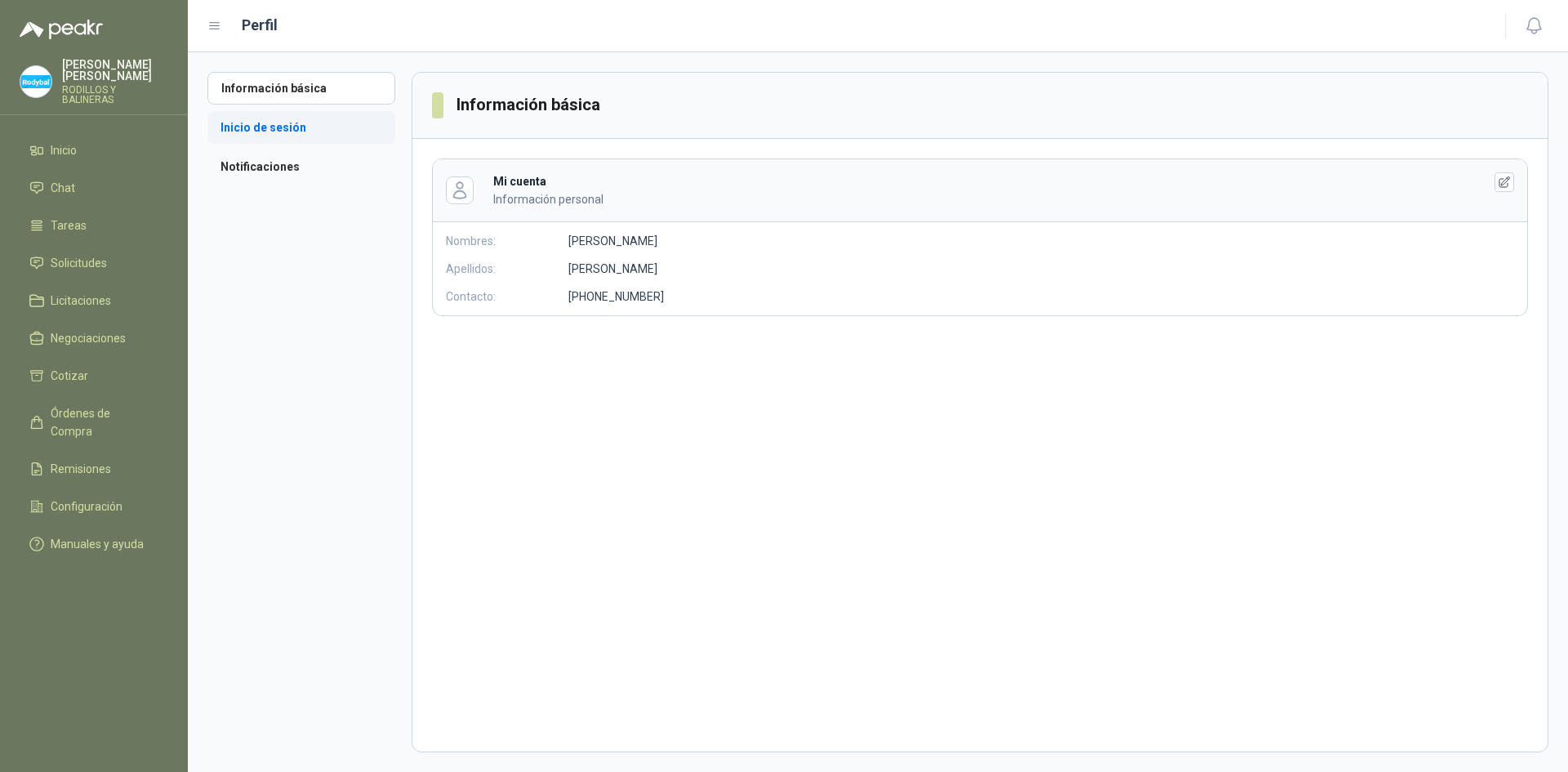
click at [307, 117] on li "Inicio de sesión" at bounding box center [301, 127] width 188 height 32
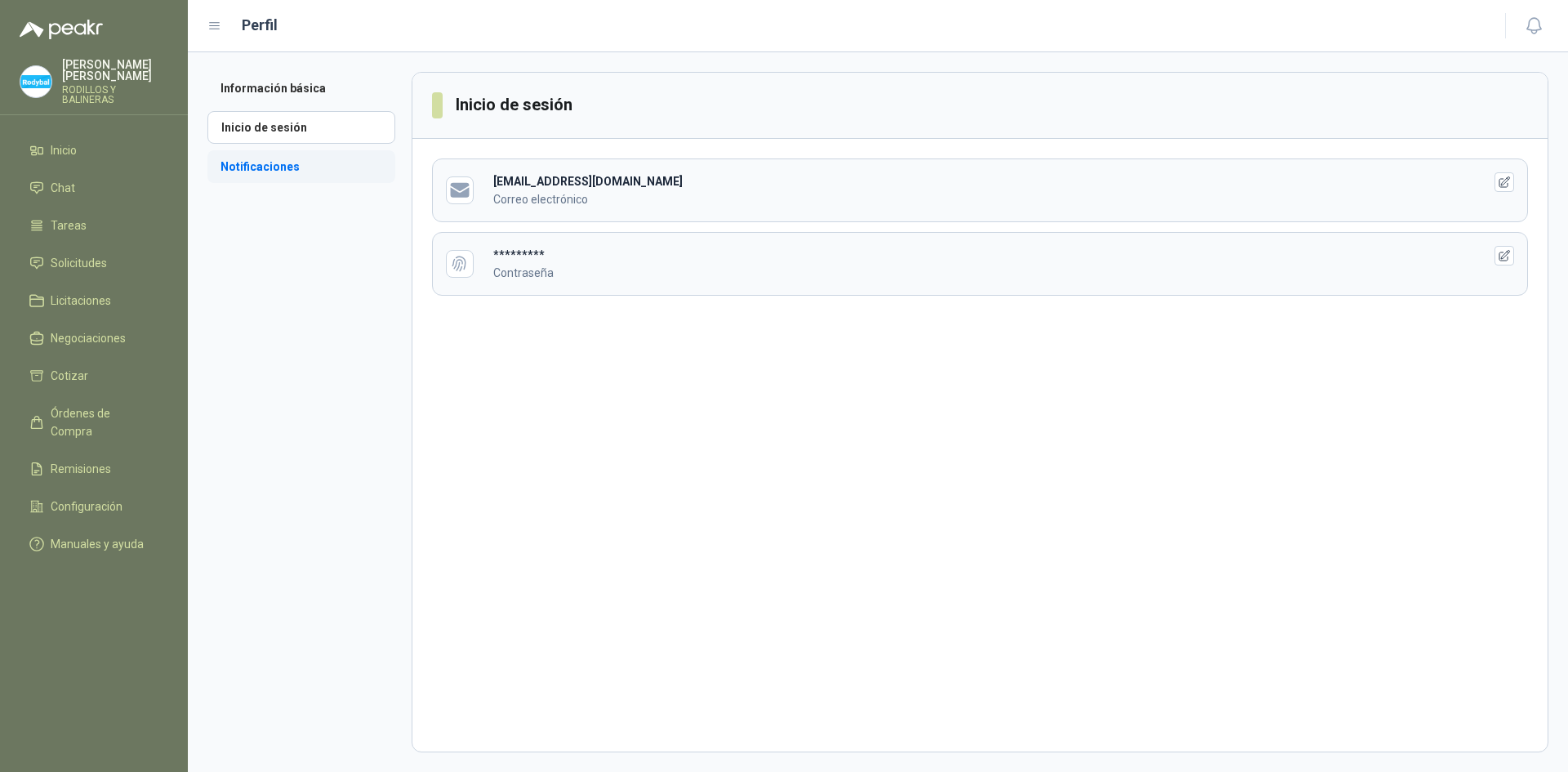
click at [332, 168] on li "Notificaciones" at bounding box center [301, 166] width 188 height 32
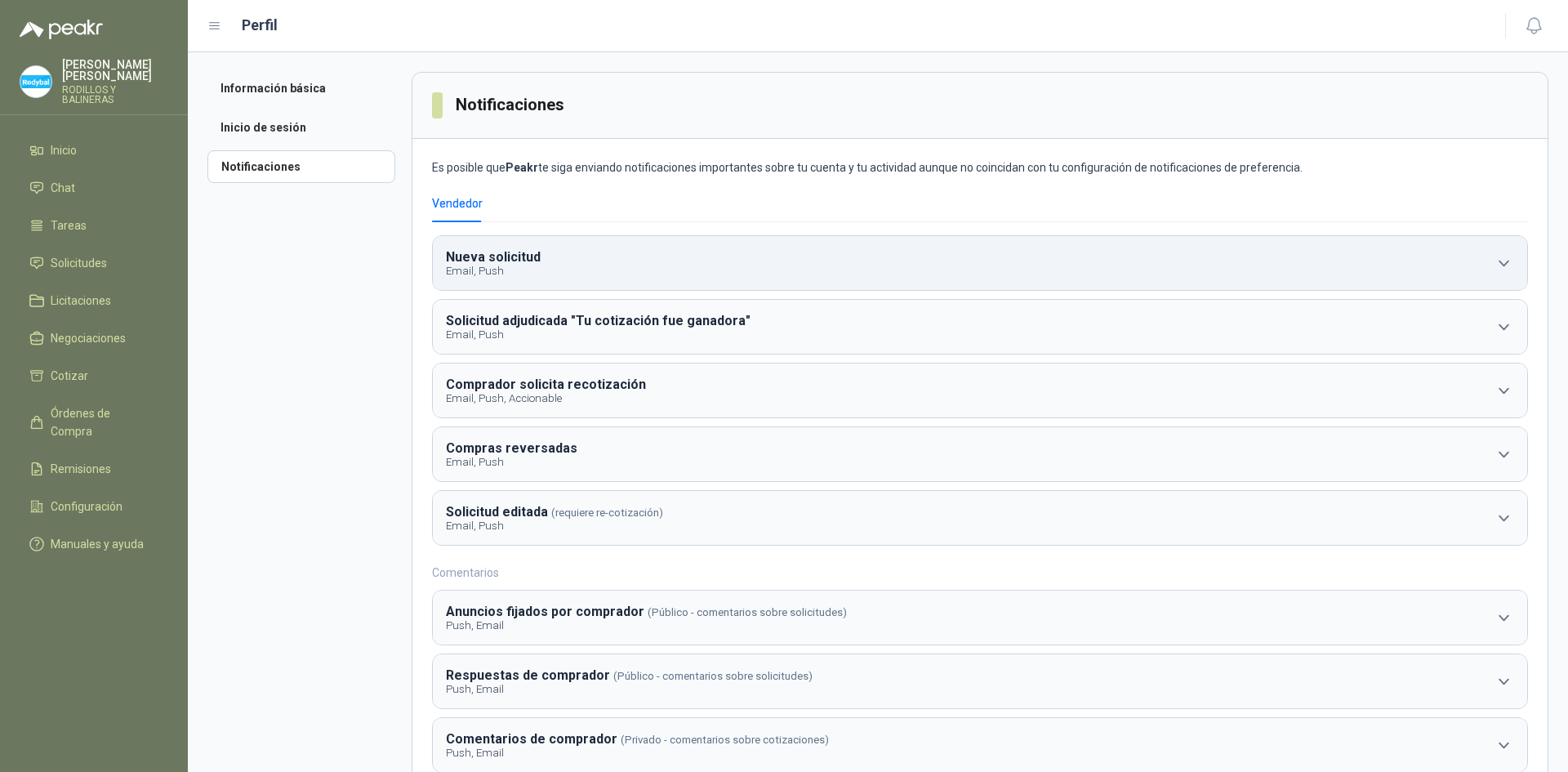
scroll to position [47, 0]
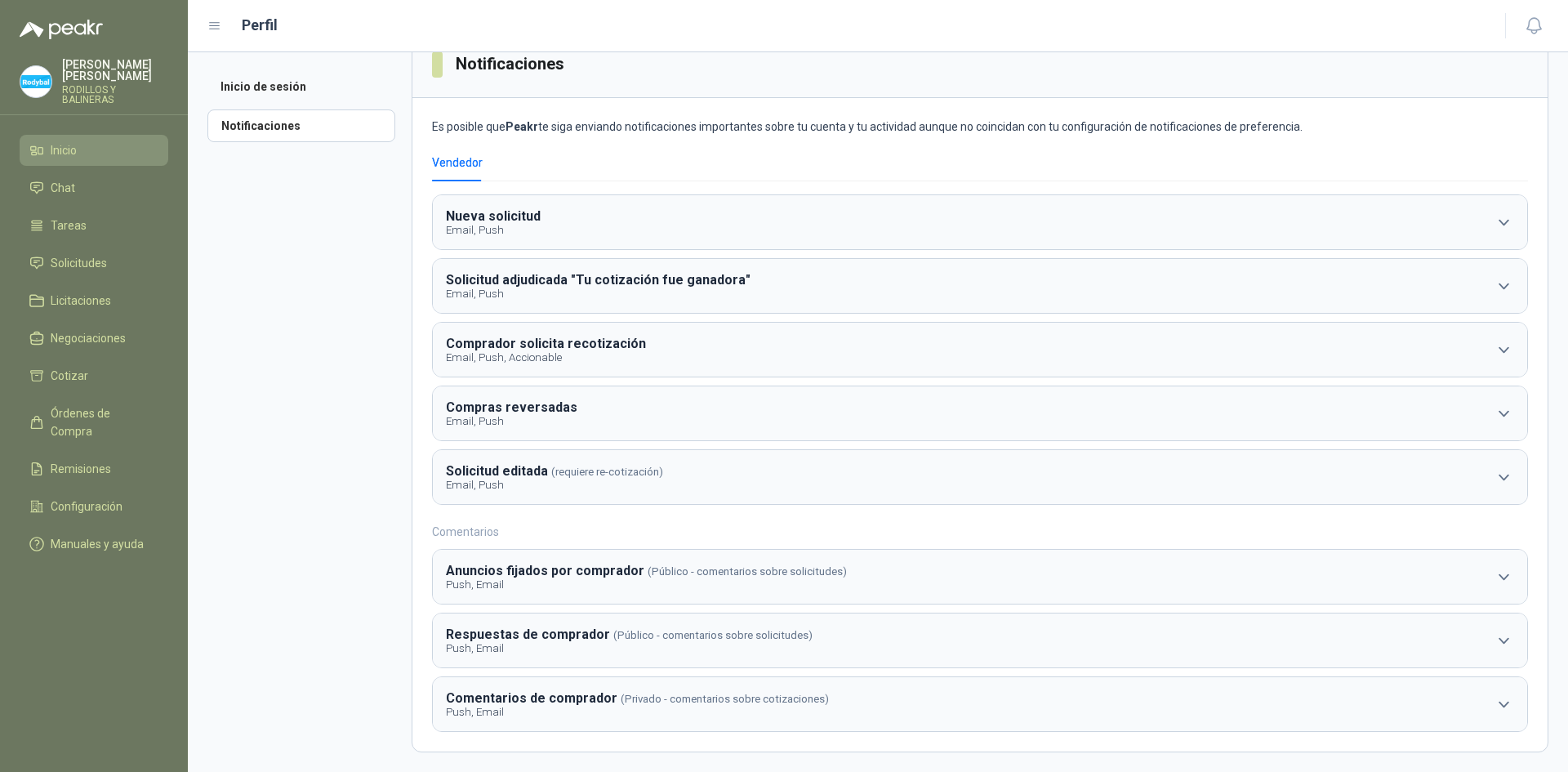
click at [118, 148] on link "Inicio" at bounding box center [94, 150] width 148 height 31
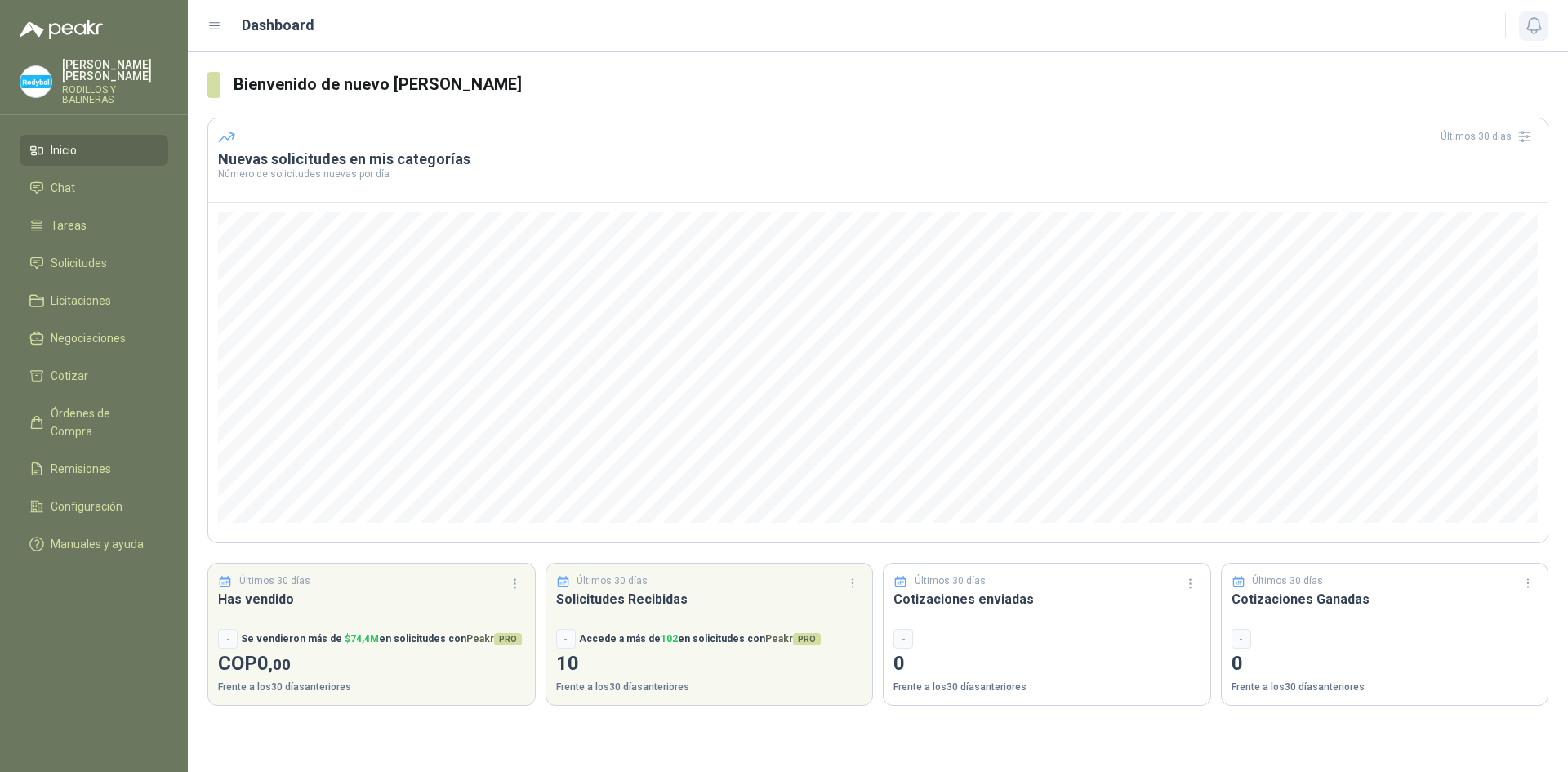
click at [1530, 22] on icon "button" at bounding box center [1534, 26] width 21 height 21
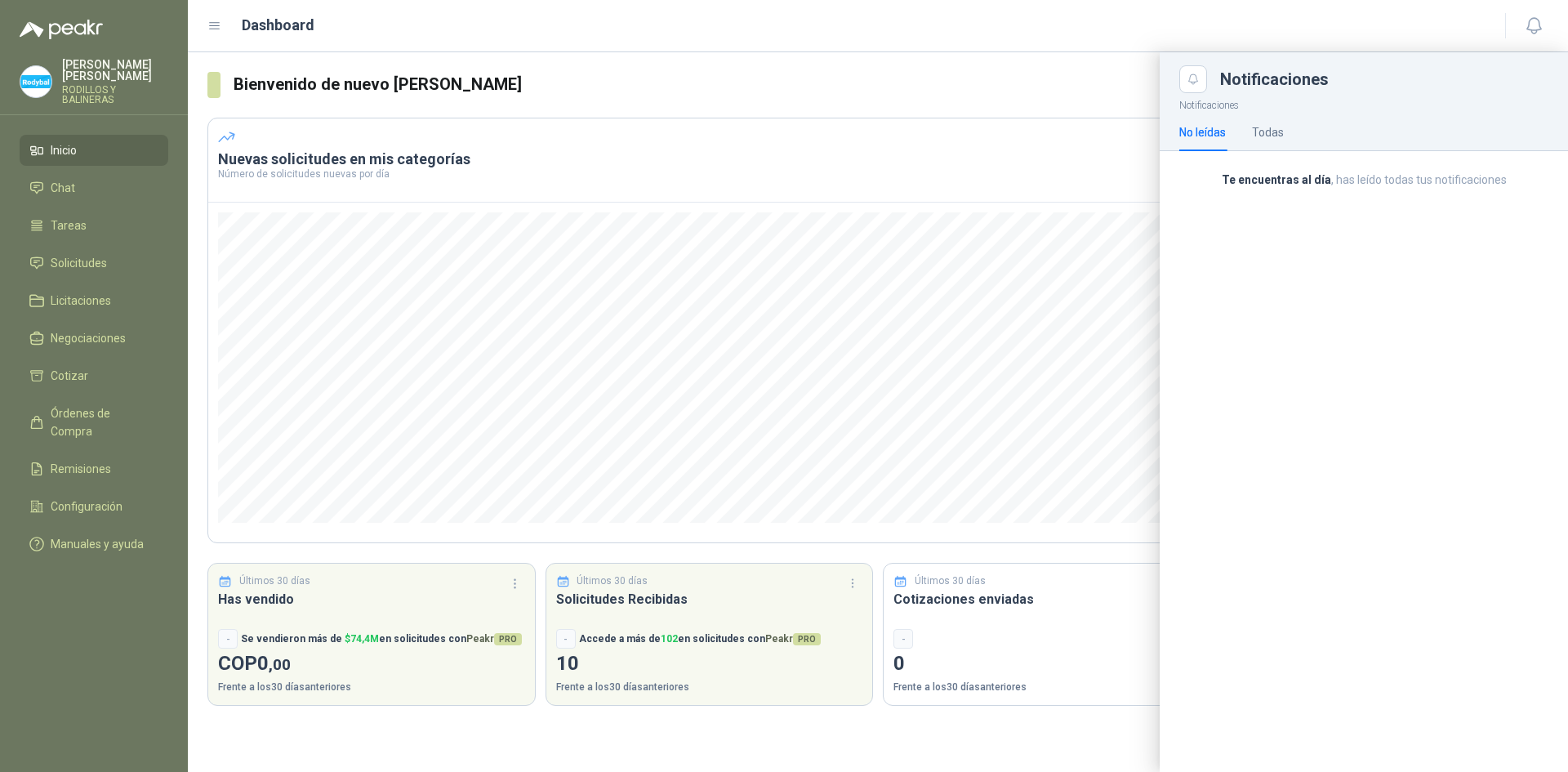
click at [1072, 48] on header "Dashboard" at bounding box center [878, 26] width 1380 height 52
click at [823, 30] on div "Dashboard" at bounding box center [846, 26] width 1278 height 23
click at [535, 90] on div at bounding box center [878, 412] width 1380 height 720
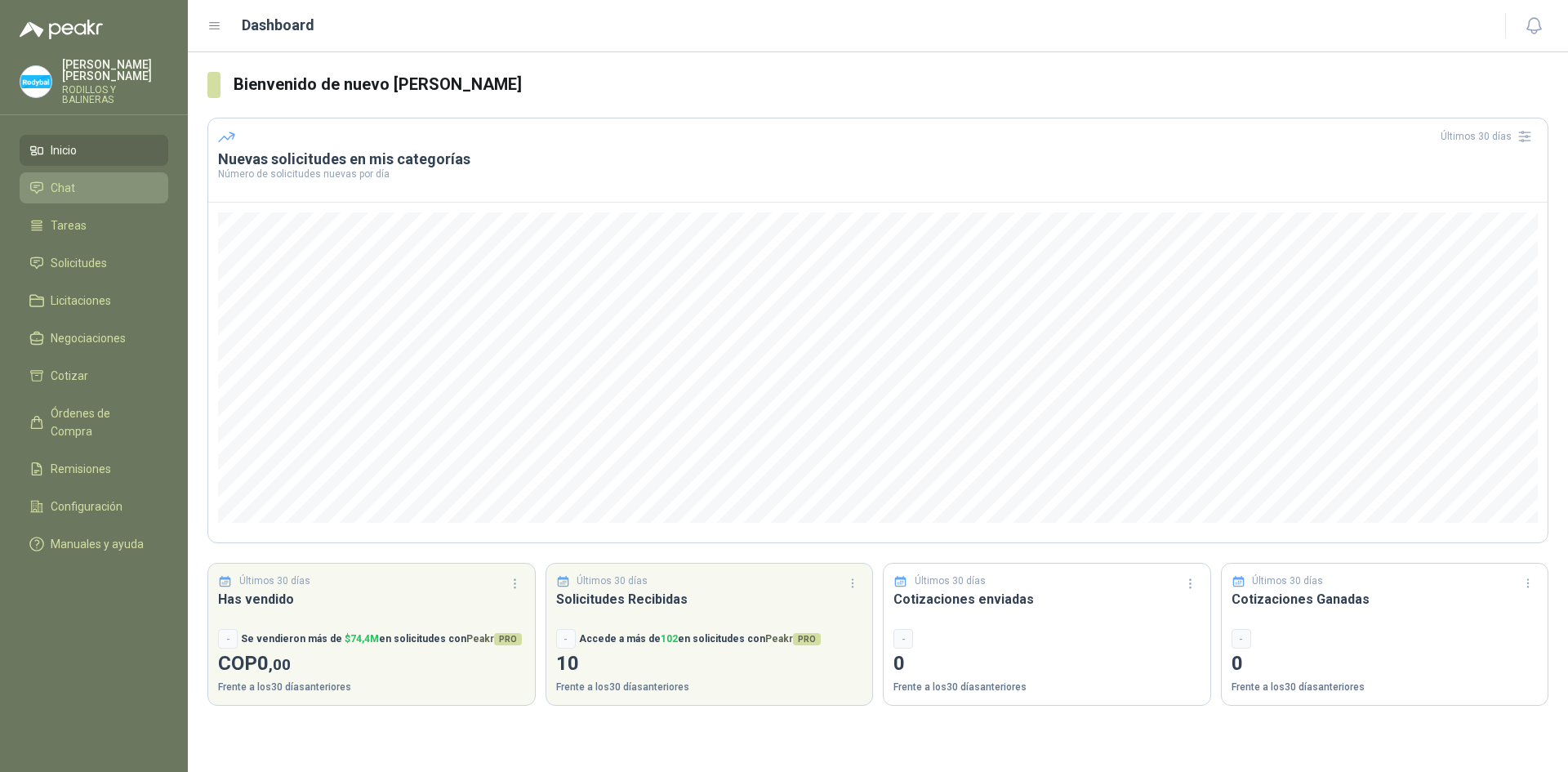
click at [98, 179] on li "Chat" at bounding box center [94, 188] width 129 height 18
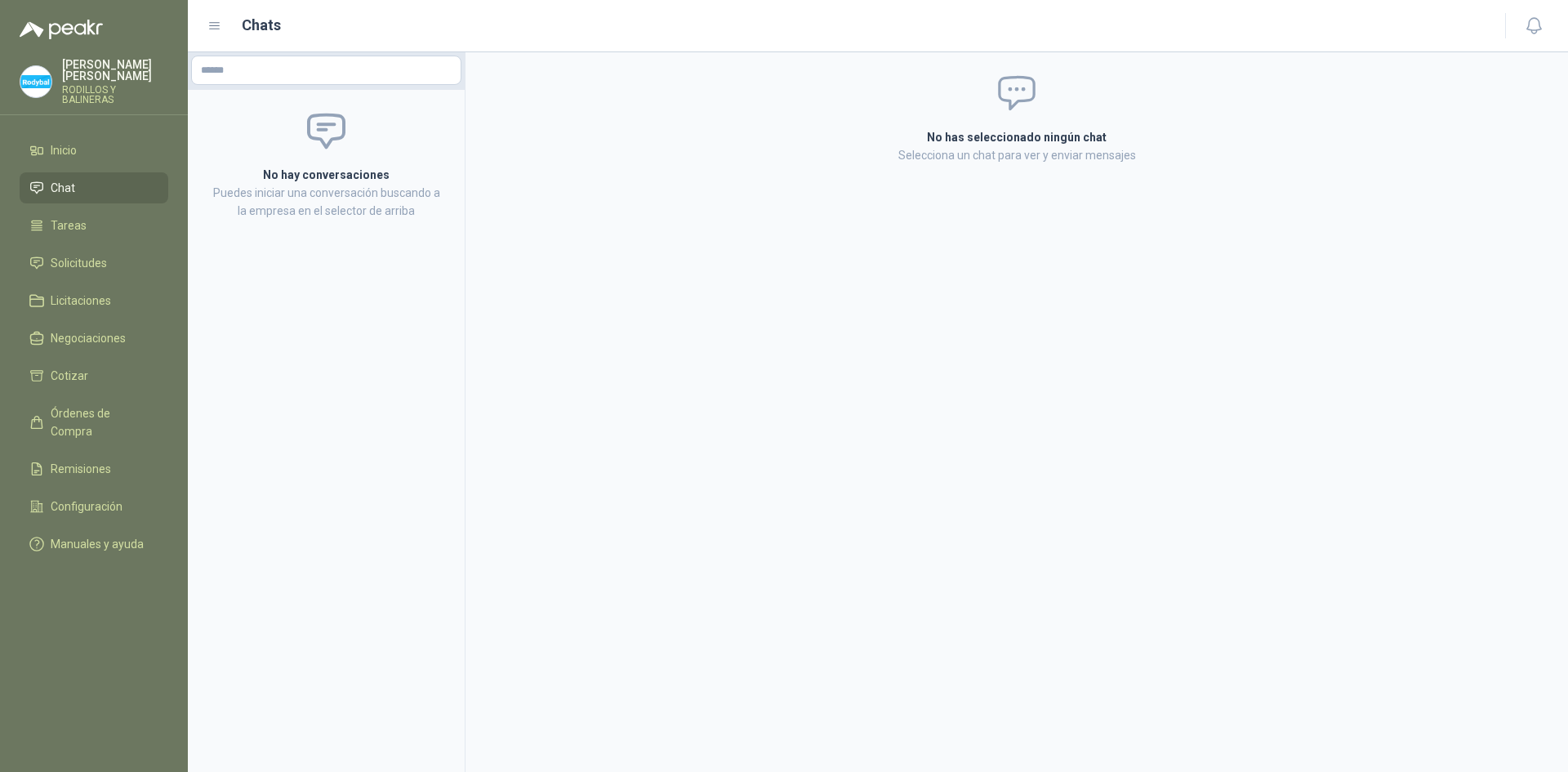
click at [95, 232] on ul "Inicio Chat Tareas Solicitudes Licitaciones Negociaciones Cotizar Órdenes de Co…" at bounding box center [94, 351] width 188 height 431
click at [100, 222] on li "Tareas" at bounding box center [94, 226] width 129 height 18
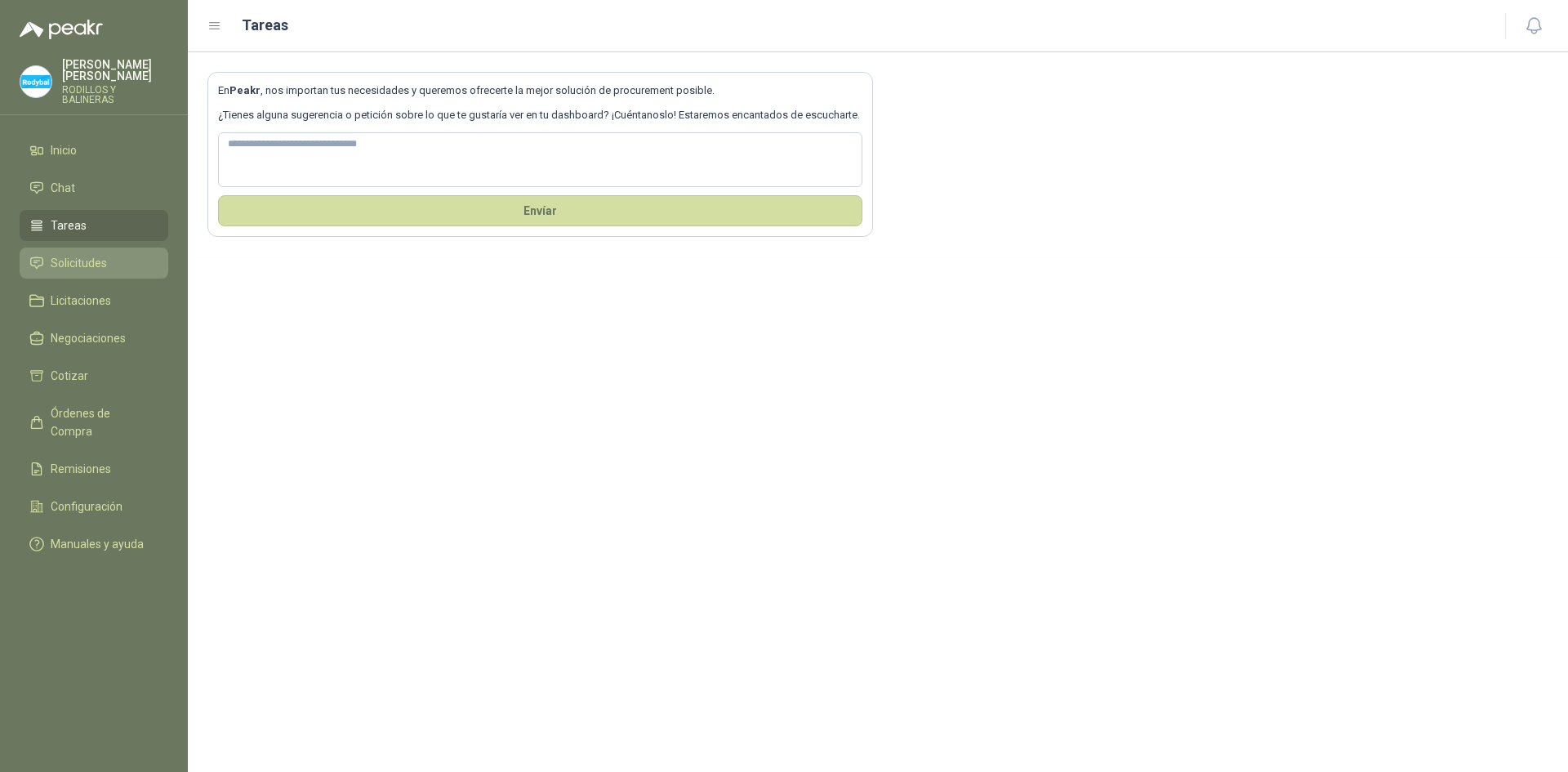
click at [107, 256] on li "Solicitudes" at bounding box center [94, 263] width 129 height 18
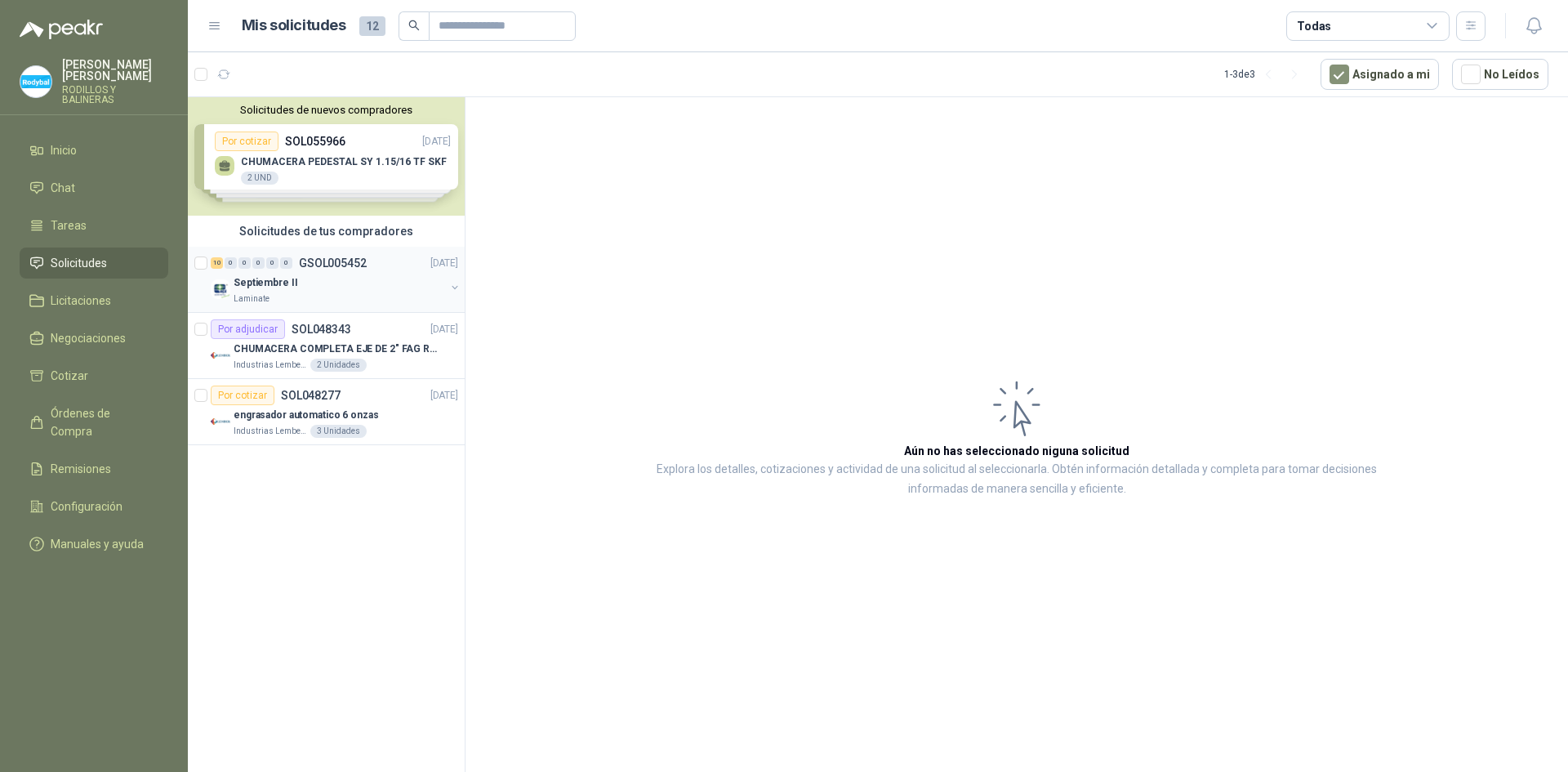
click at [452, 290] on button "button" at bounding box center [455, 288] width 13 height 13
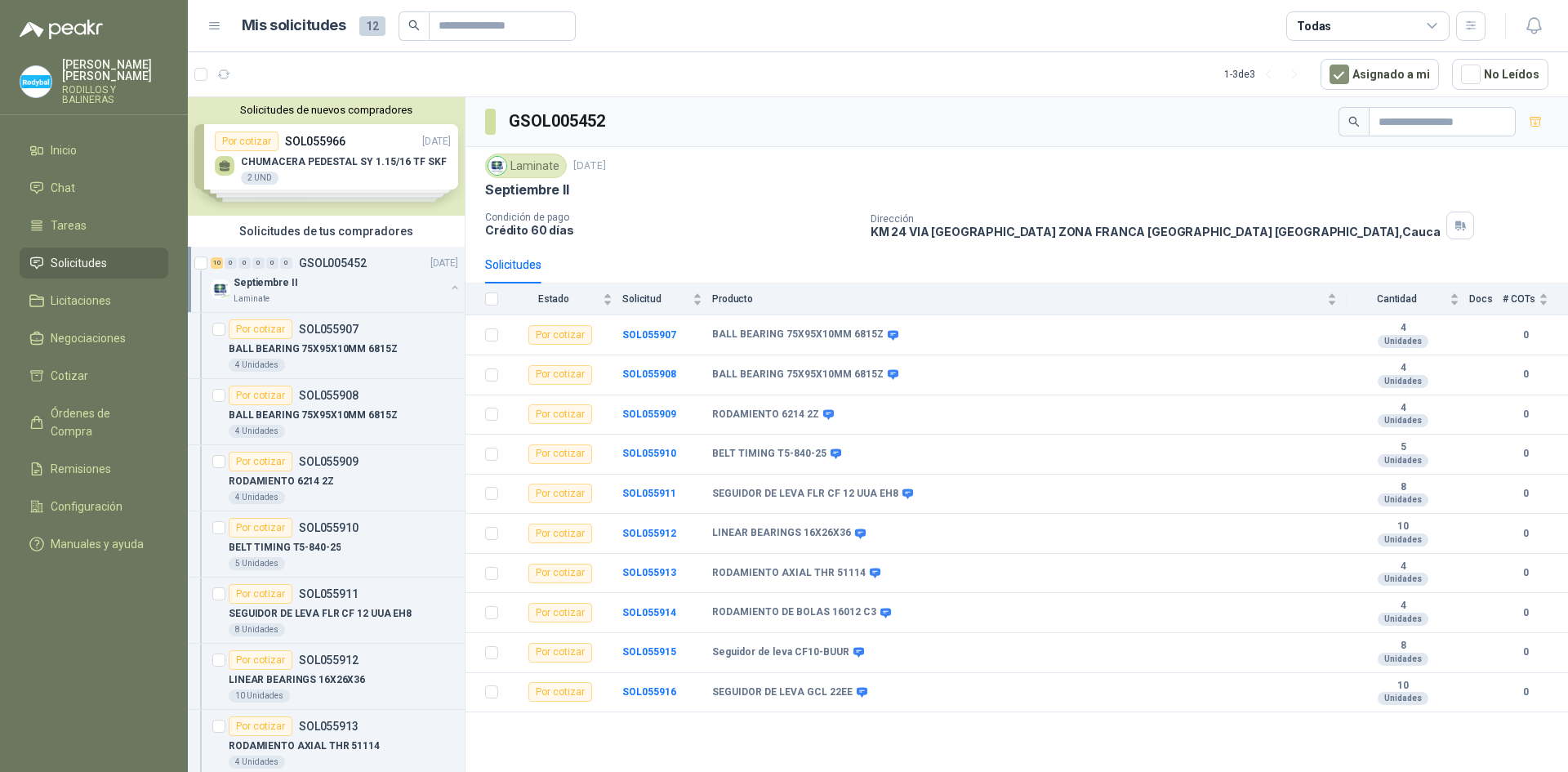
click at [449, 282] on button "button" at bounding box center [455, 288] width 13 height 13
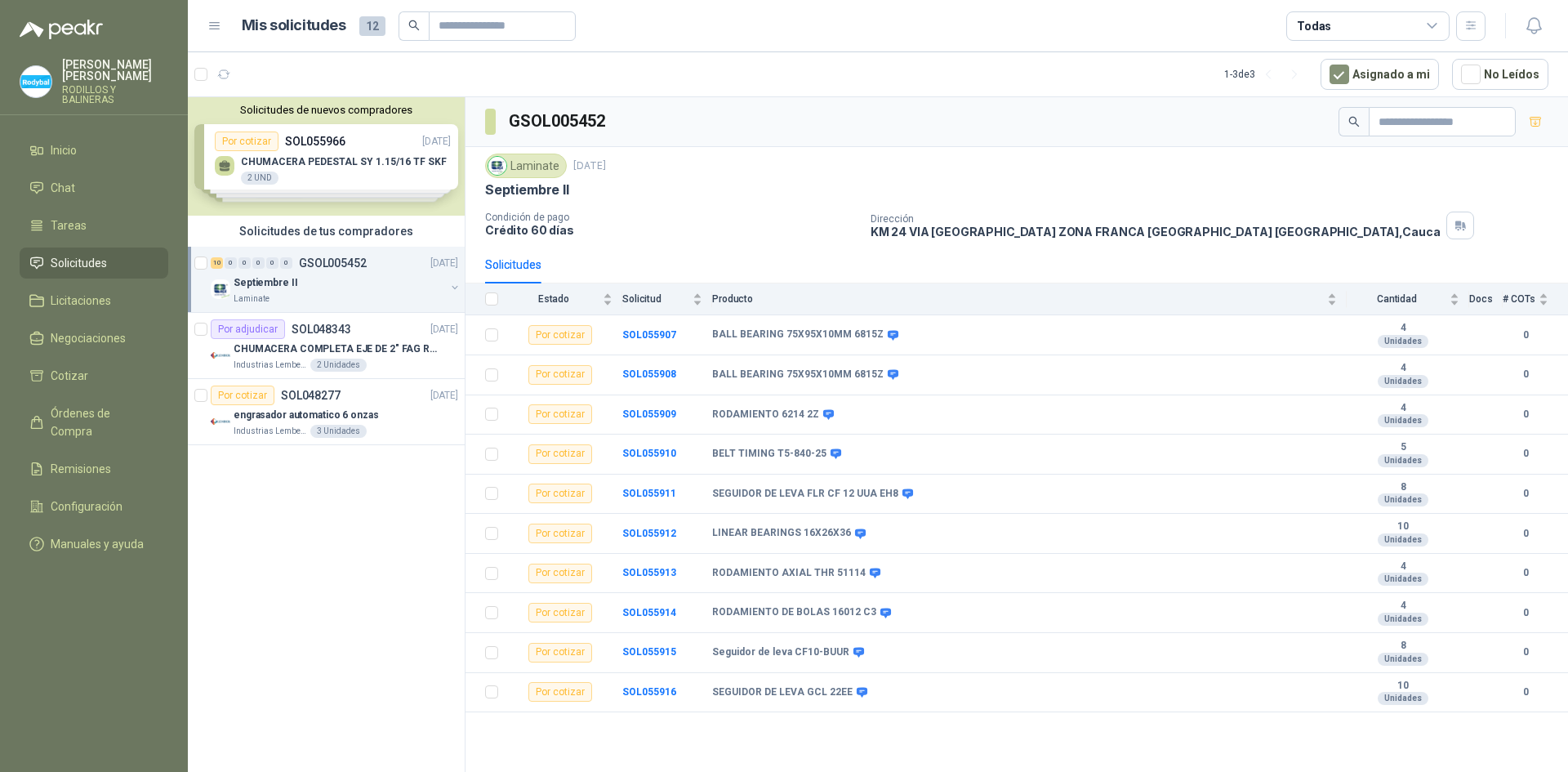
click at [299, 177] on div "Solicitudes de nuevos compradores Por cotizar SOL055966 [DATE] CHUMACERA PEDEST…" at bounding box center [327, 156] width 277 height 119
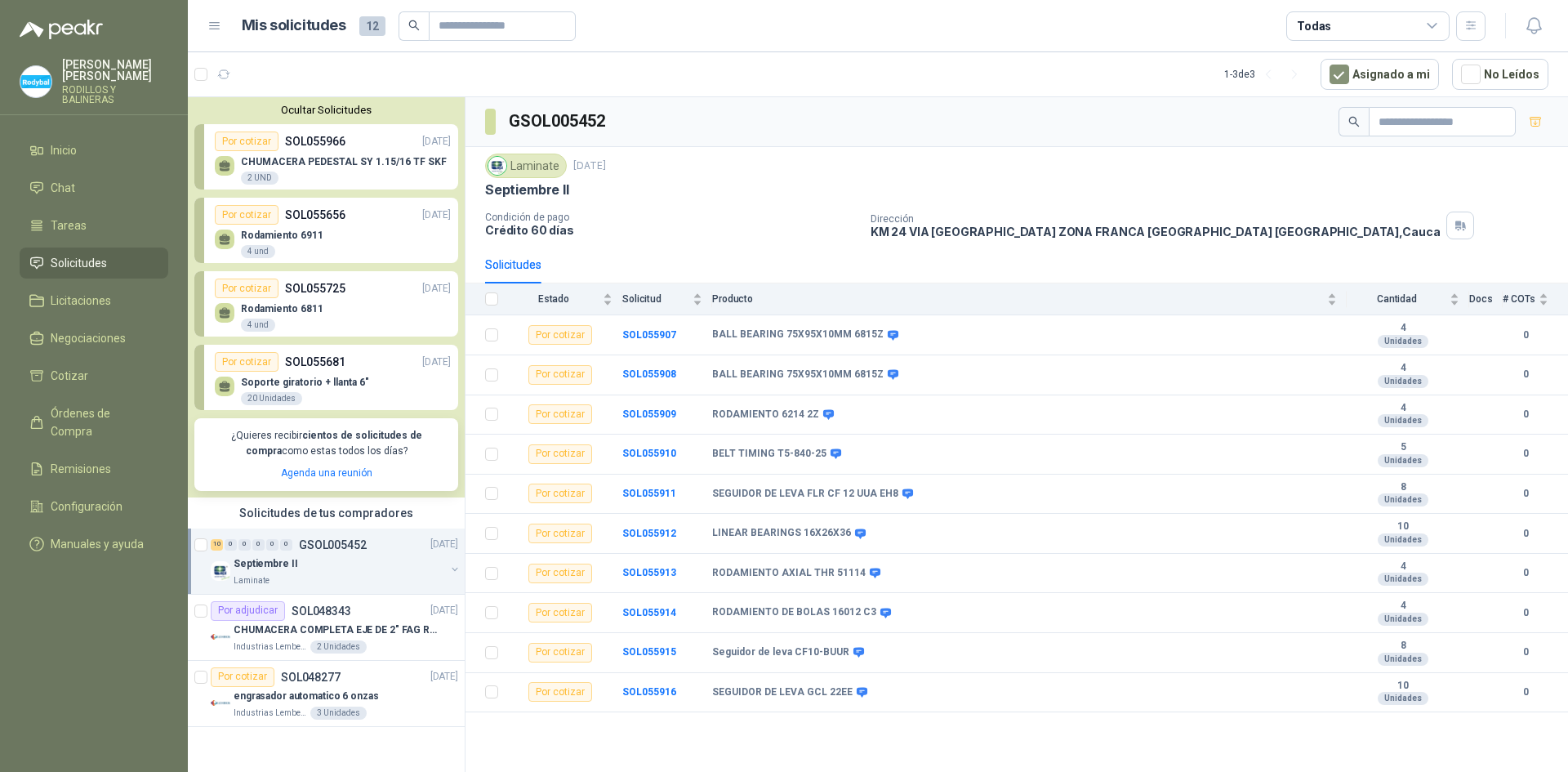
click at [332, 243] on div "Rodamiento 6911 4 und" at bounding box center [333, 241] width 236 height 34
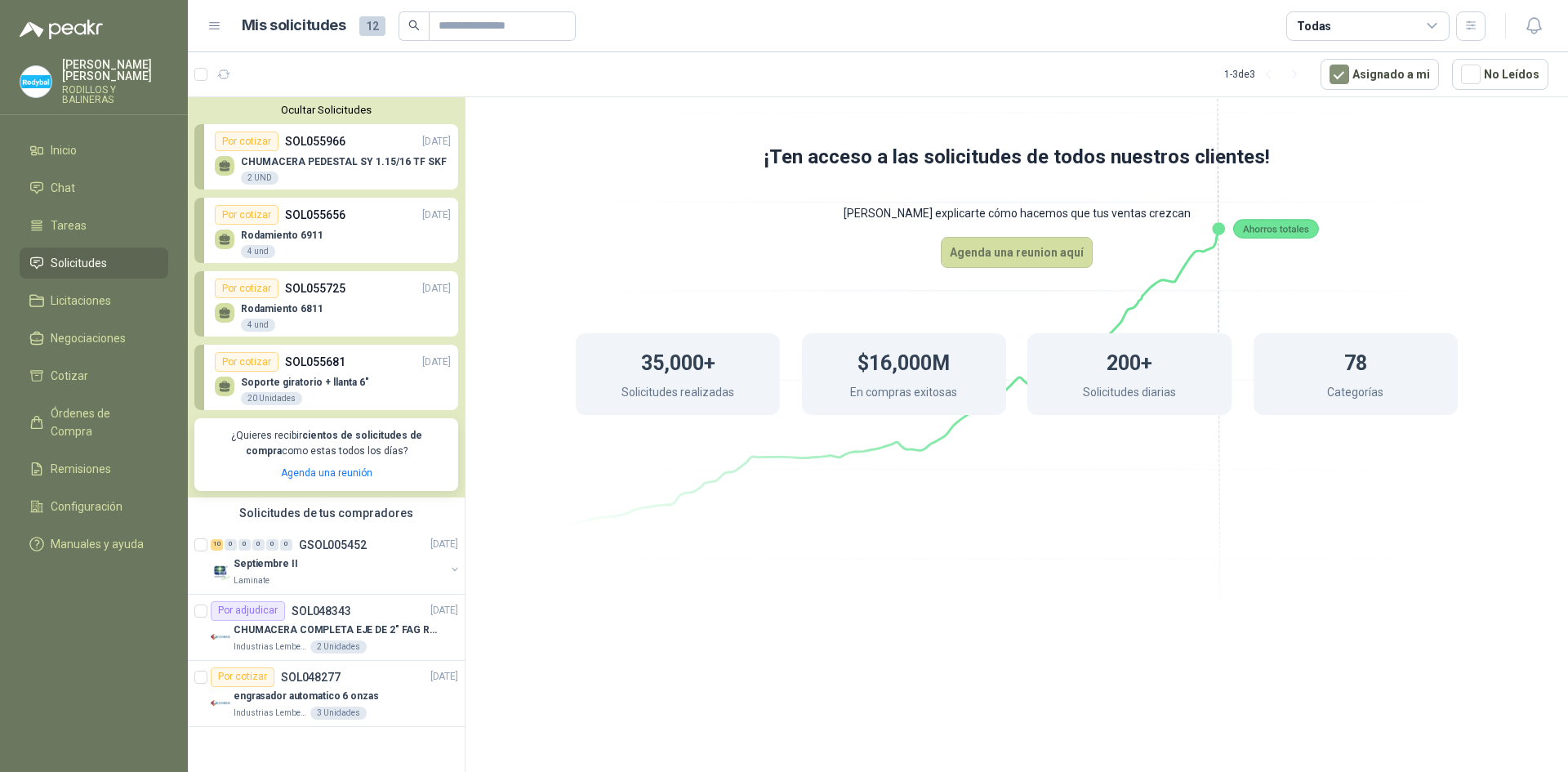
click at [337, 296] on p "SOL055725" at bounding box center [315, 289] width 61 height 18
click at [337, 376] on div "Soporte giratorio + llanta 6" 20 Unidades" at bounding box center [333, 388] width 236 height 34
click at [297, 320] on div "Rodamiento 6811 4 und" at bounding box center [282, 317] width 82 height 29
click at [288, 111] on button "Ocultar Solicitudes" at bounding box center [326, 109] width 264 height 12
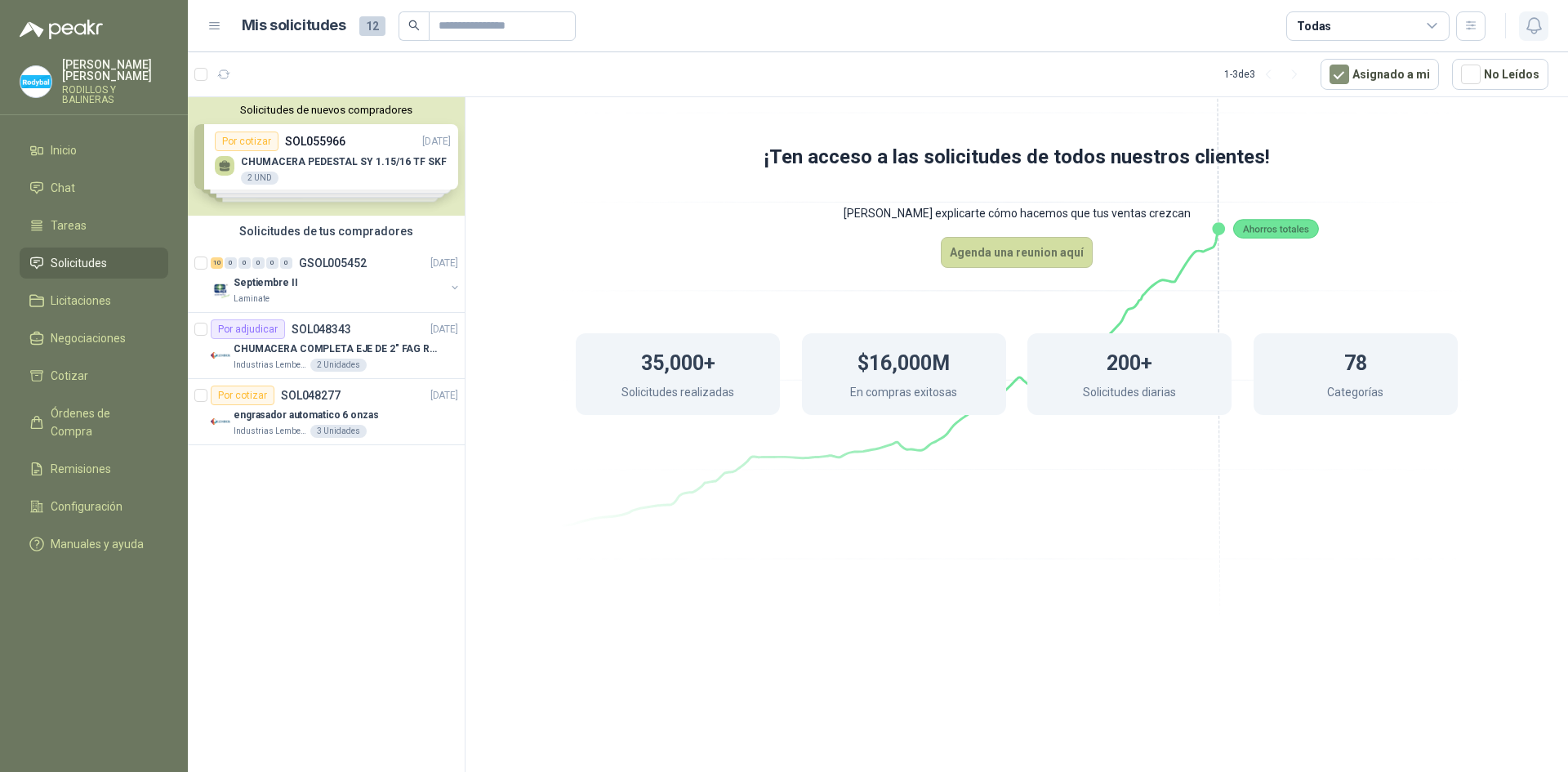
click at [1543, 27] on icon "button" at bounding box center [1534, 26] width 21 height 21
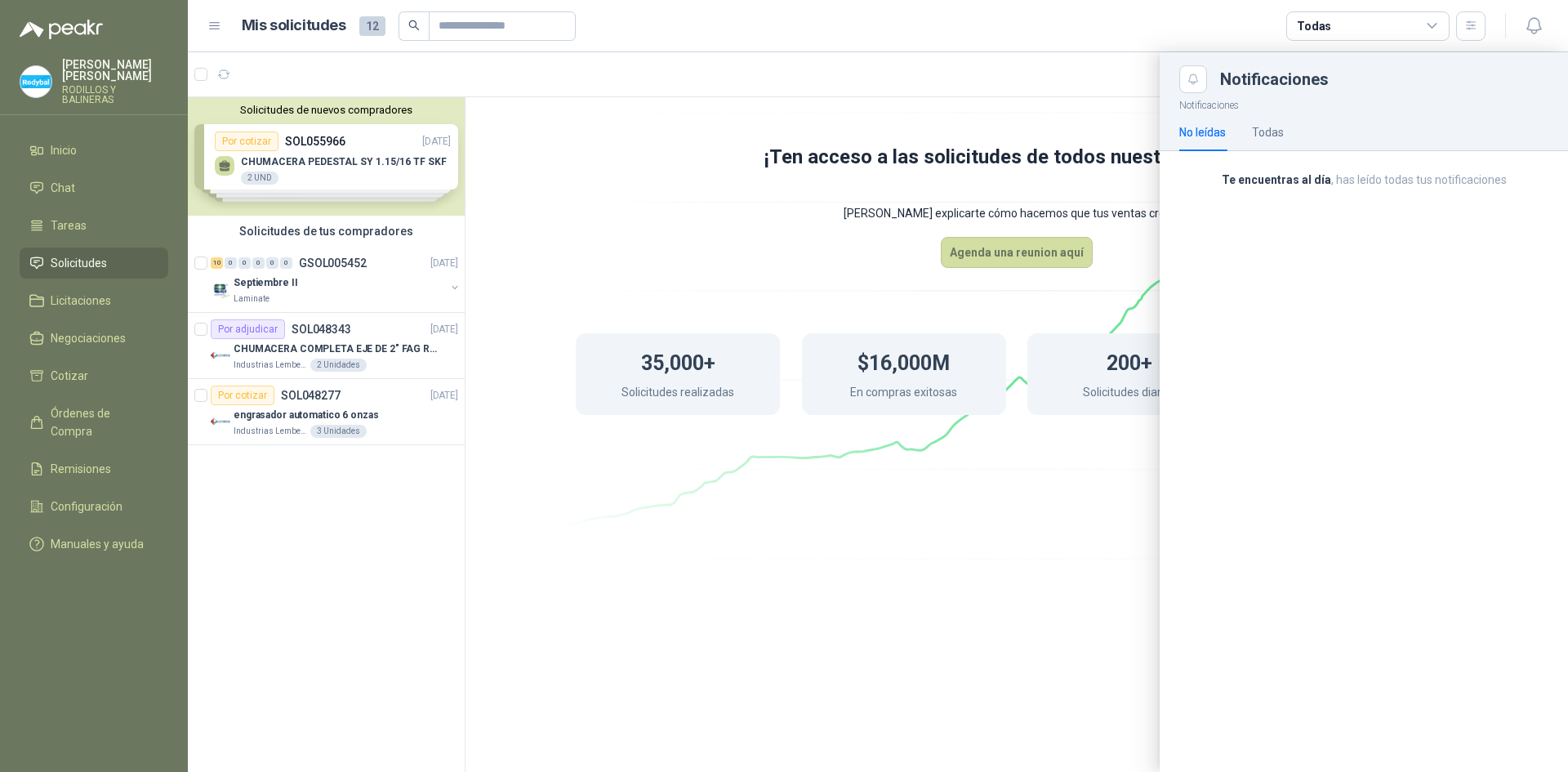
click at [1097, 36] on article "Mis solicitudes 12 Todas" at bounding box center [864, 26] width 1245 height 29
click at [121, 92] on p "RODILLOS Y BALINERAS" at bounding box center [115, 95] width 106 height 20
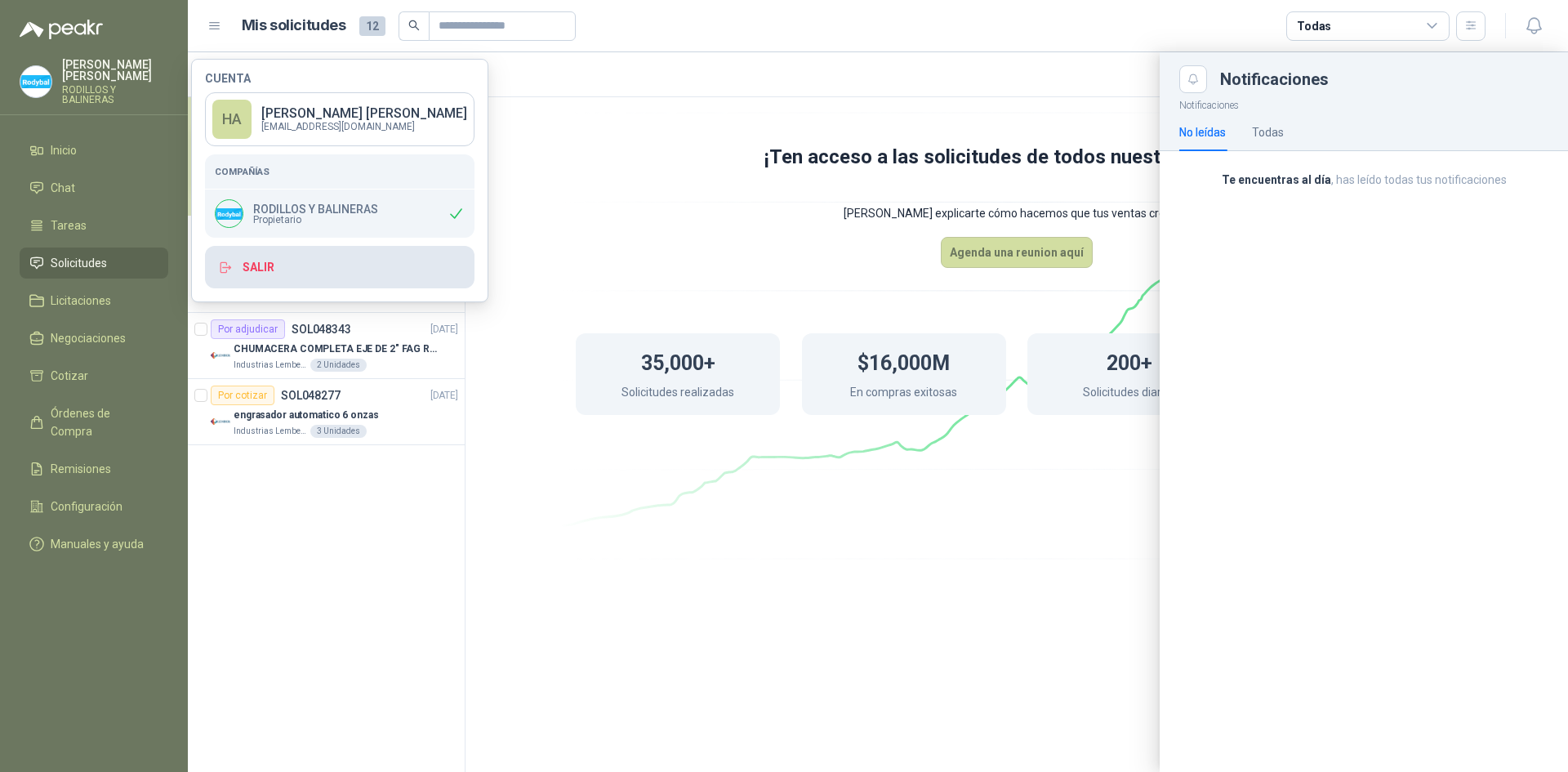
click at [328, 272] on button "Salir" at bounding box center [339, 266] width 269 height 42
